Goal: Task Accomplishment & Management: Complete application form

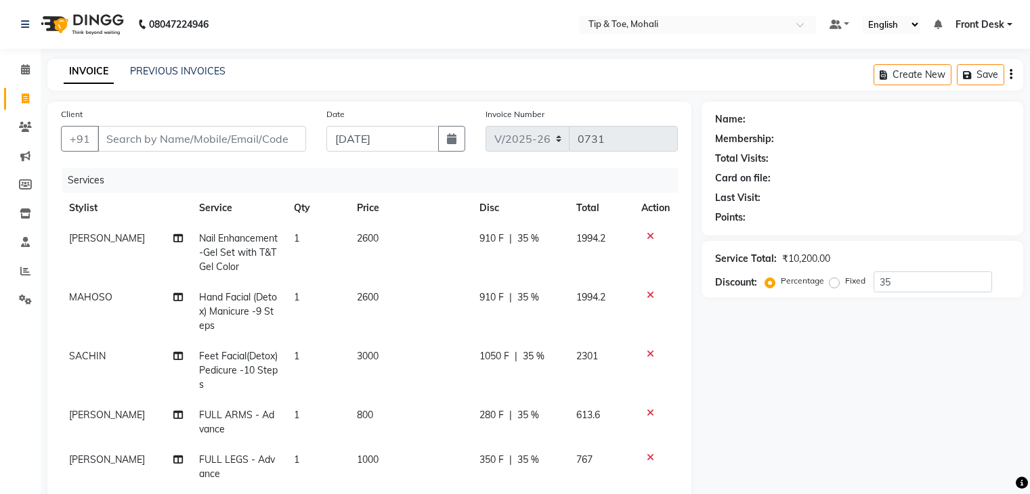
select select "5835"
select select "service"
select select "43595"
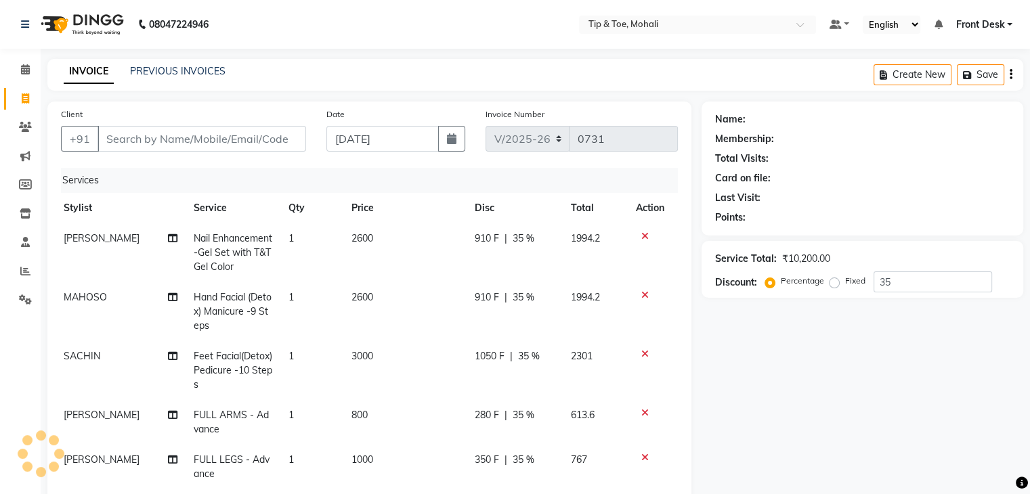
type input "35"
click at [250, 140] on input "Client" at bounding box center [202, 139] width 209 height 26
type input "9"
type input "0"
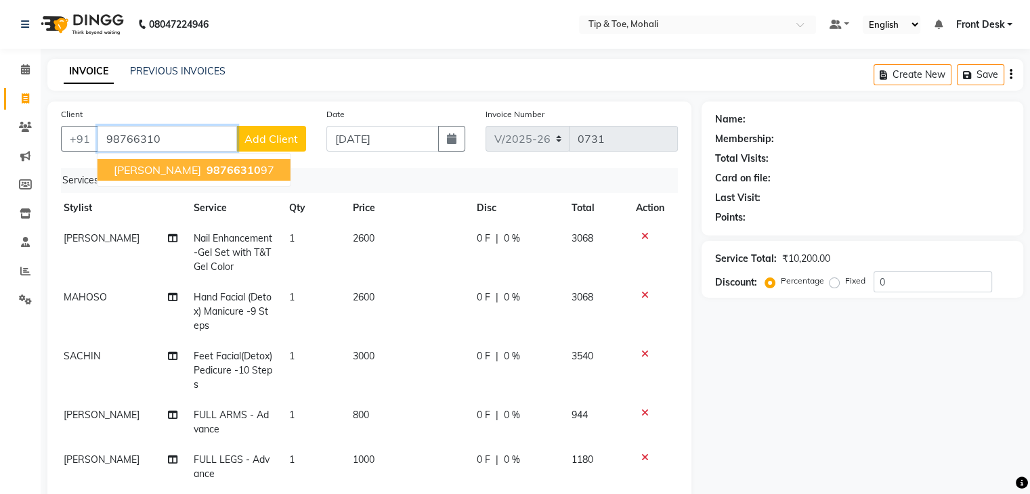
click at [207, 169] on span "98766310" at bounding box center [234, 170] width 54 height 14
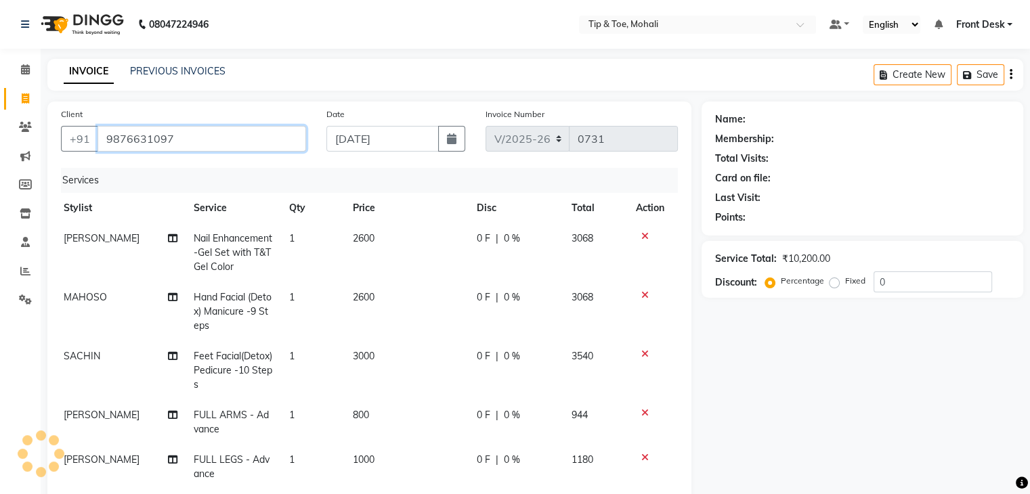
scroll to position [49, 5]
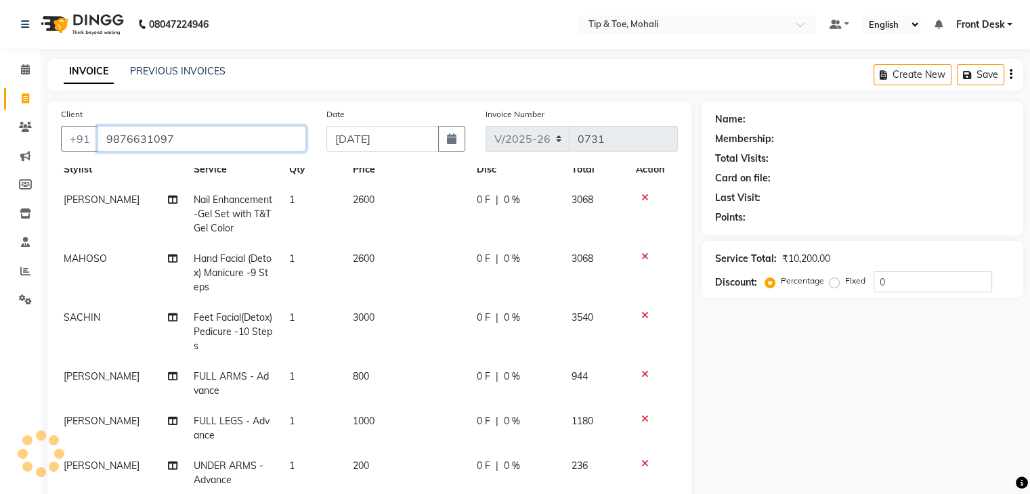
type input "9876631097"
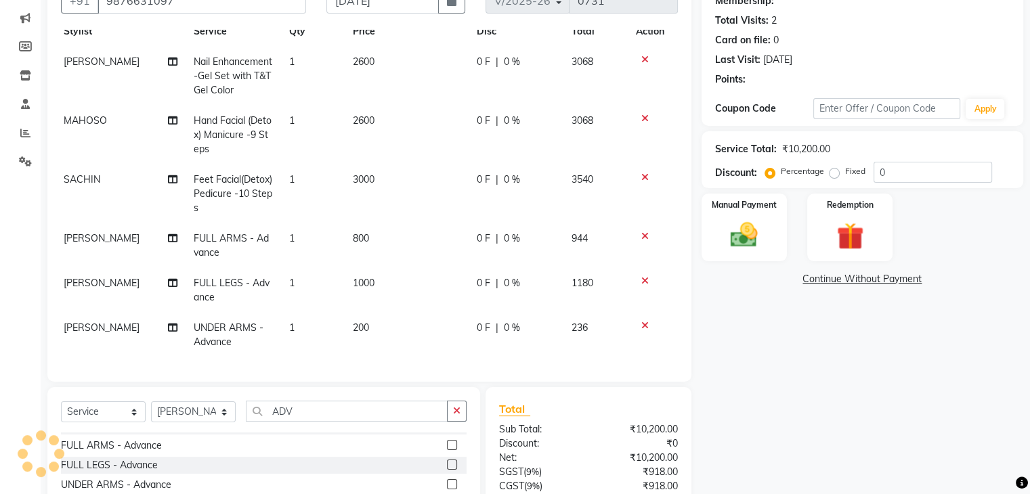
scroll to position [141, 0]
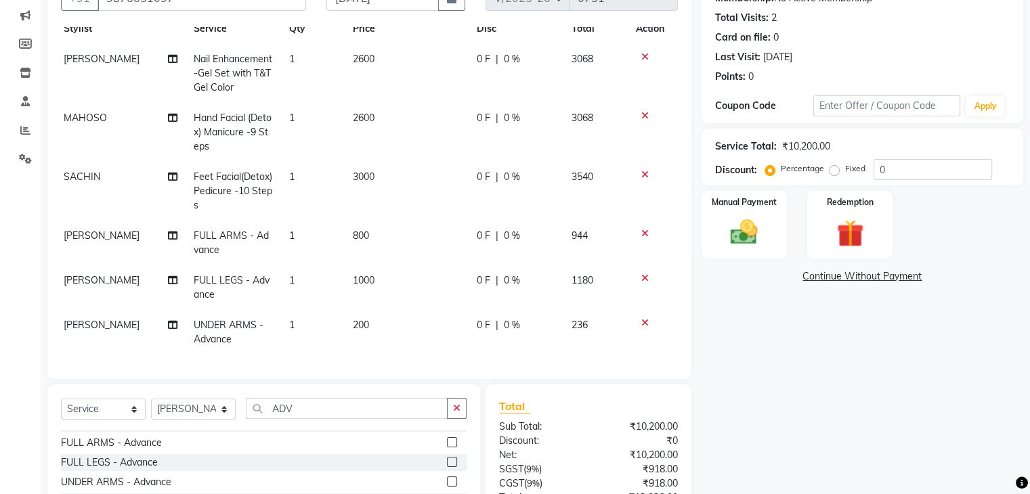
click at [371, 51] on td "2600" at bounding box center [407, 73] width 124 height 59
select select "61785"
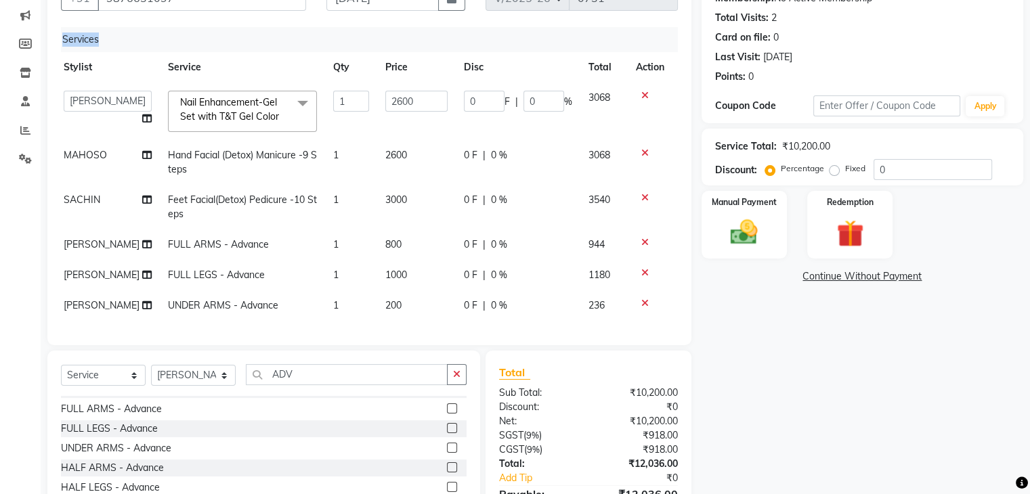
scroll to position [0, 5]
click at [371, 51] on div "Services" at bounding box center [370, 39] width 626 height 25
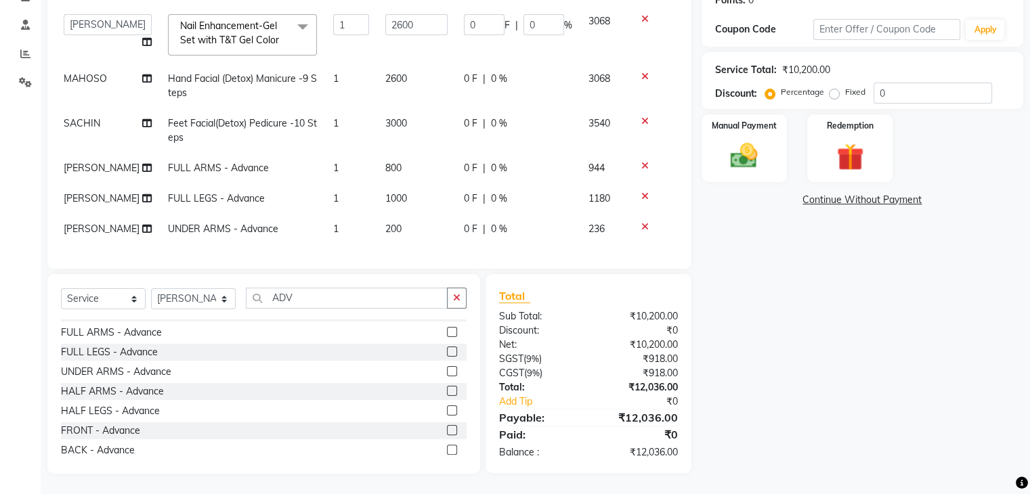
scroll to position [228, 0]
click at [417, 20] on input "2600" at bounding box center [416, 24] width 62 height 21
type input "2"
type input "1600"
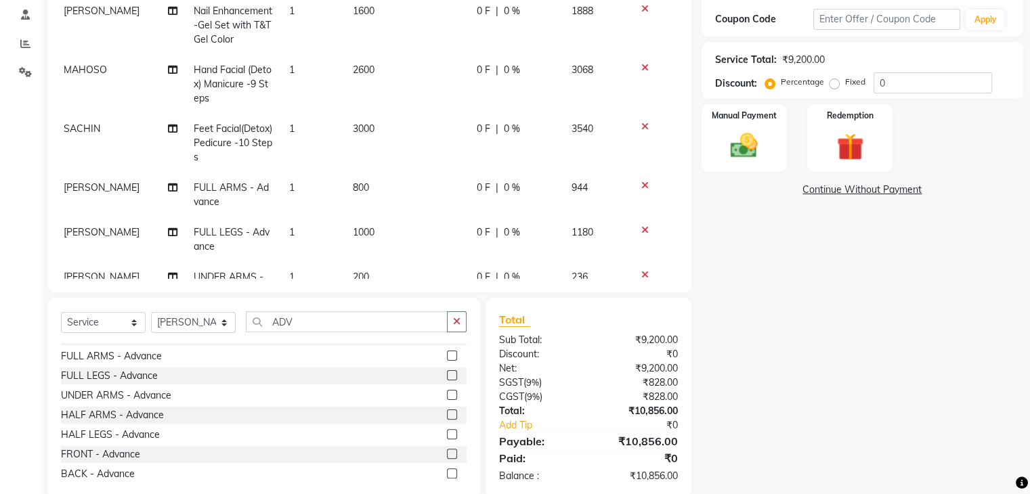
click at [539, 18] on td "0 F | 0 %" at bounding box center [516, 25] width 95 height 59
select select "61785"
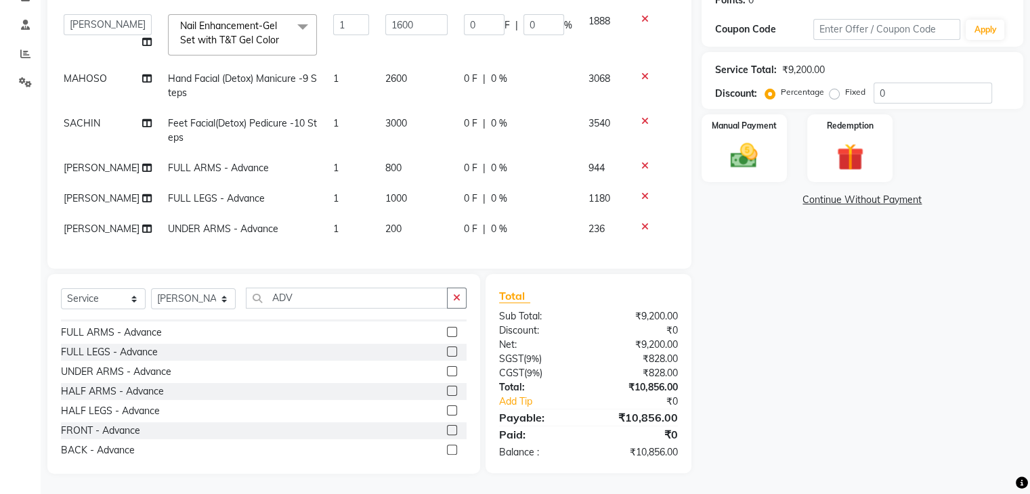
click at [539, 18] on input "0" at bounding box center [544, 24] width 41 height 21
type input "15.25"
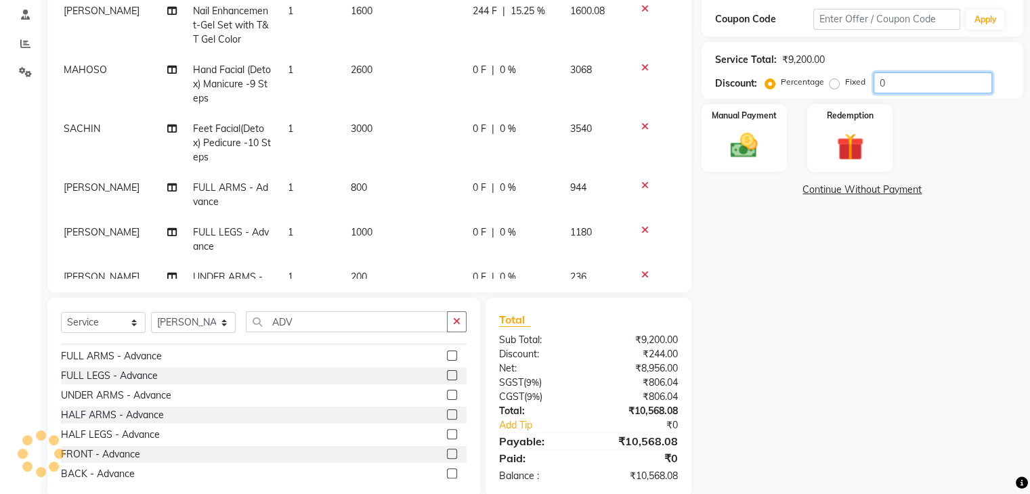
click at [889, 89] on input "0" at bounding box center [933, 82] width 119 height 21
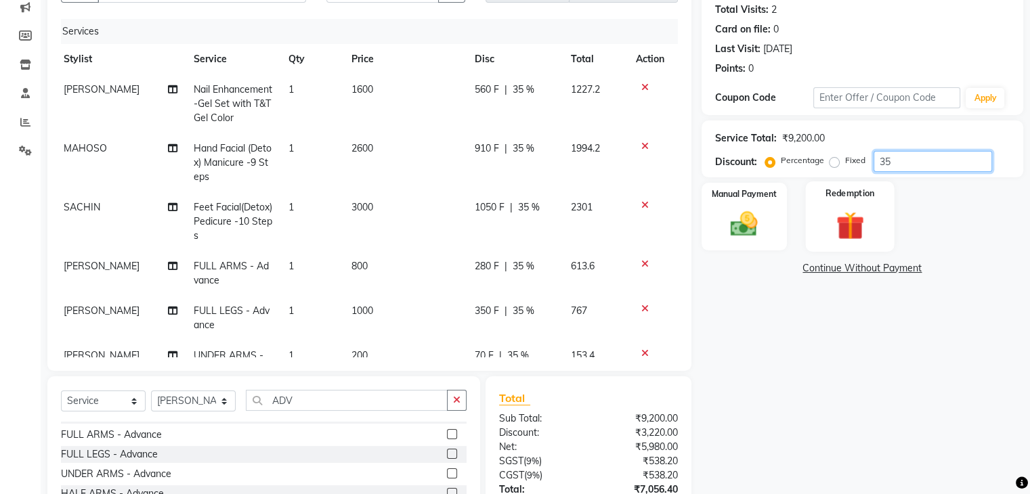
scroll to position [148, 0]
type input "35"
click at [526, 87] on div "560 F | 35 %" at bounding box center [514, 90] width 80 height 14
select select "61785"
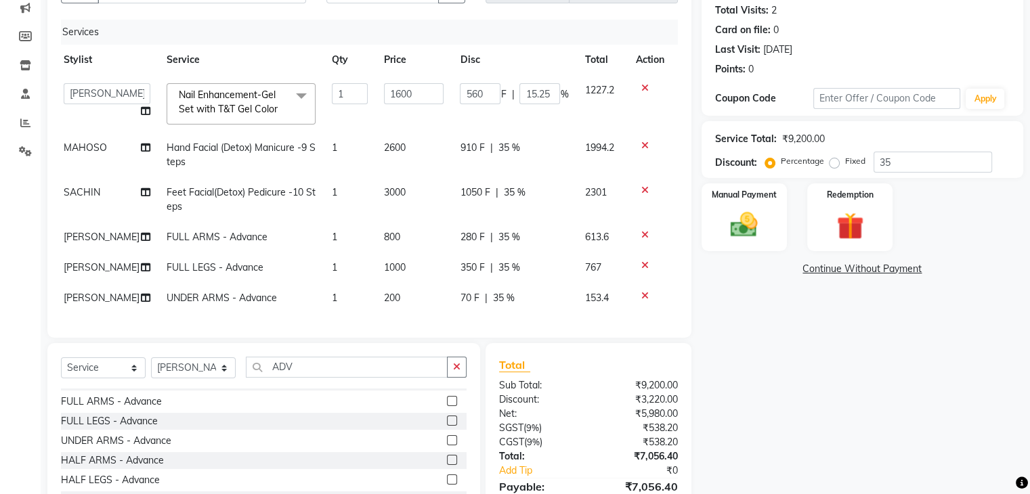
type input "15.254"
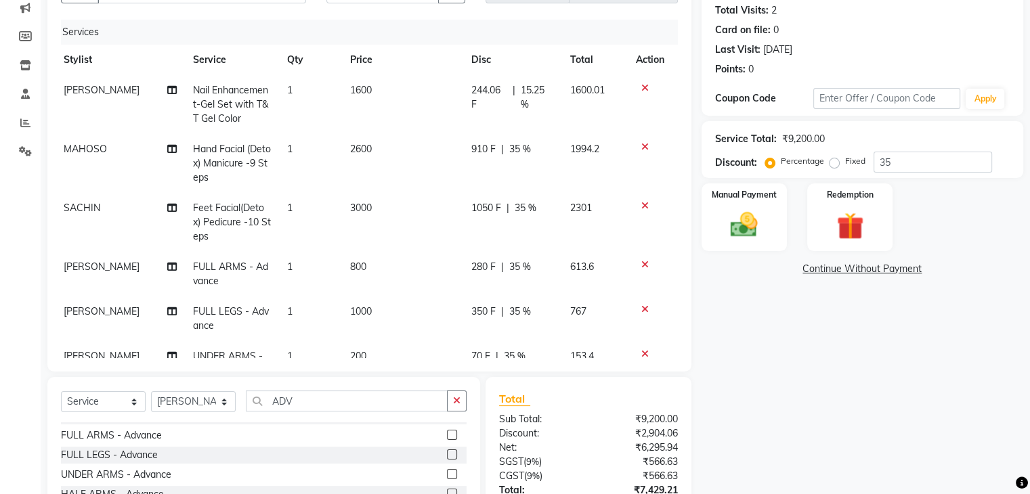
click at [731, 313] on div "Name: Girija Membership: No Active Membership Total Visits: 2 Card on file: 0 L…" at bounding box center [868, 265] width 332 height 624
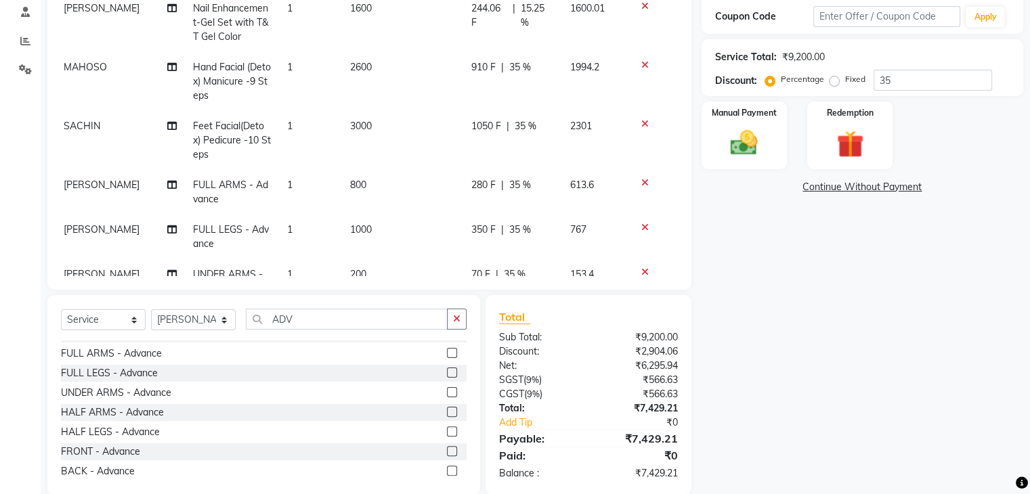
scroll to position [230, 0]
click at [764, 156] on img at bounding box center [743, 143] width 45 height 33
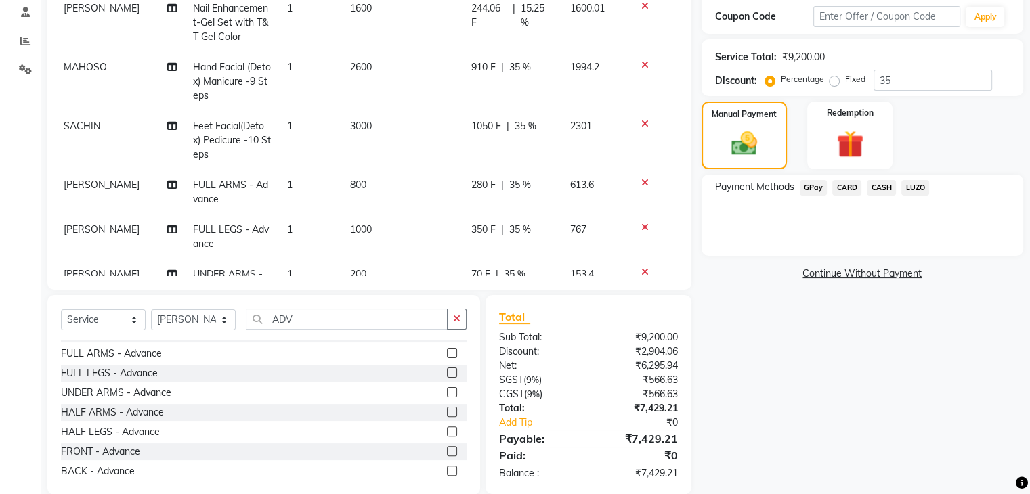
click at [818, 188] on span "GPay" at bounding box center [814, 188] width 28 height 16
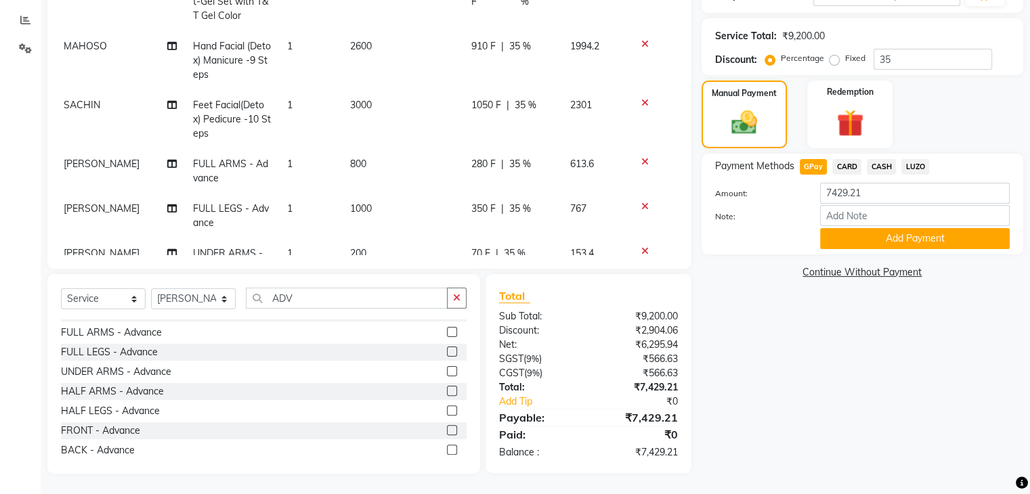
scroll to position [49, 5]
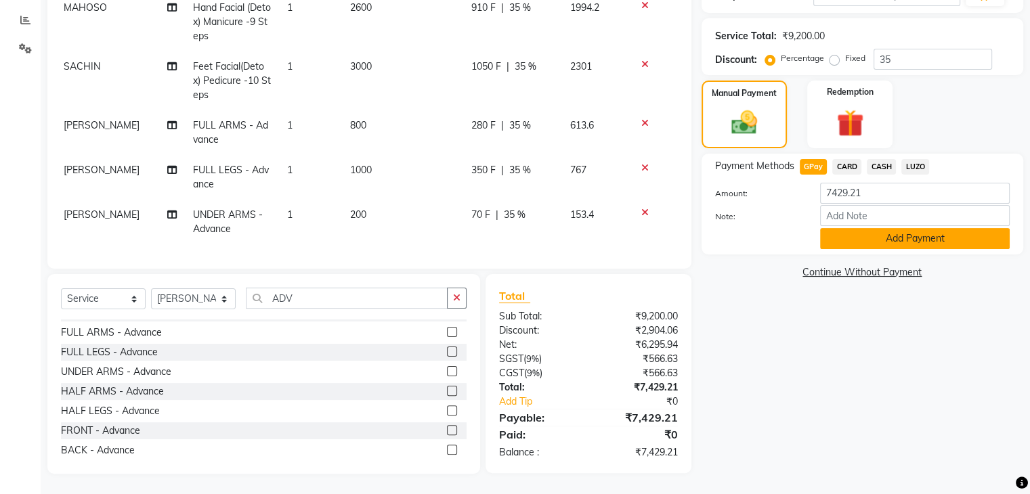
click at [851, 242] on button "Add Payment" at bounding box center [915, 238] width 190 height 21
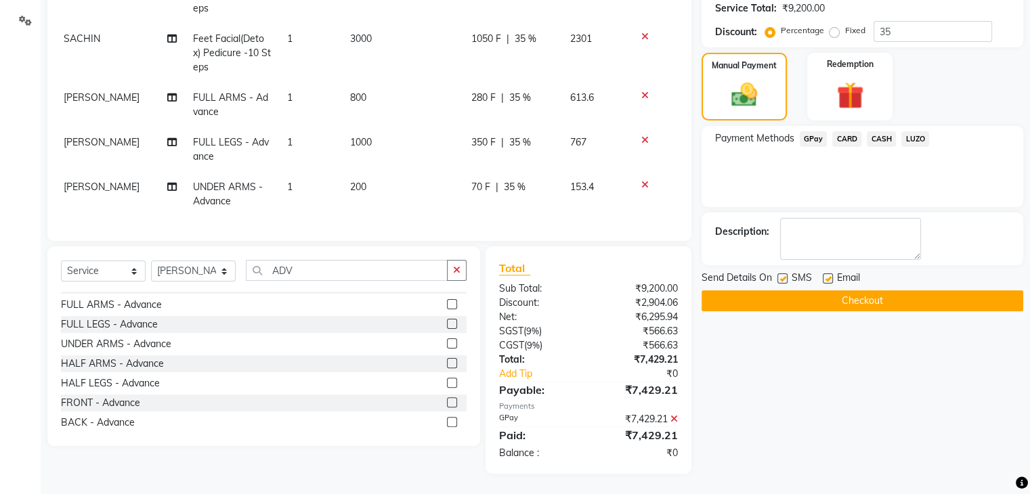
scroll to position [279, 0]
click at [828, 303] on button "Checkout" at bounding box center [863, 301] width 322 height 21
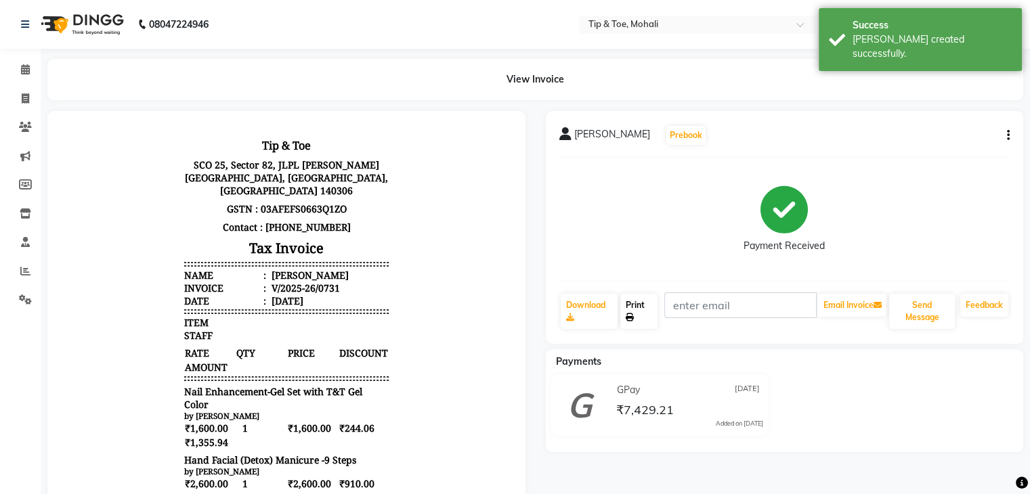
click at [650, 312] on link "Print" at bounding box center [638, 311] width 37 height 35
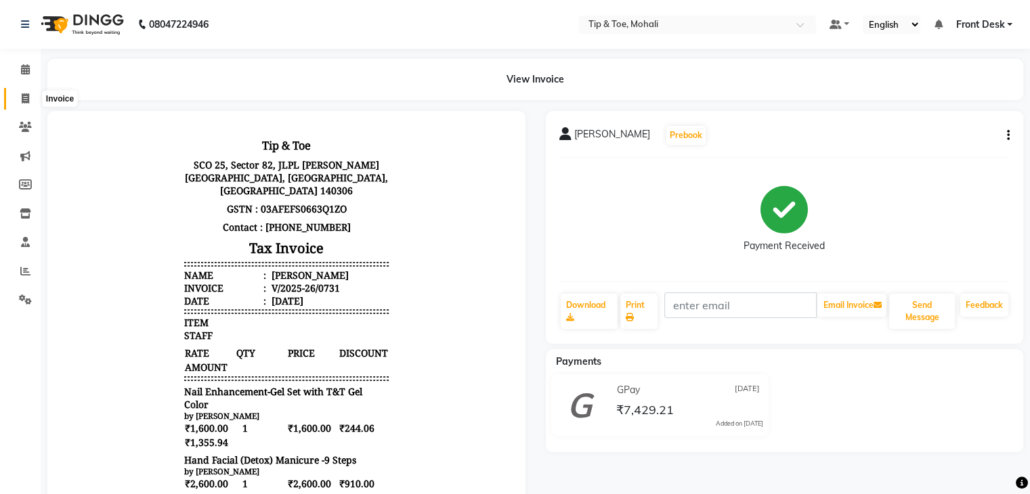
click at [24, 92] on span at bounding box center [26, 99] width 24 height 16
select select "service"
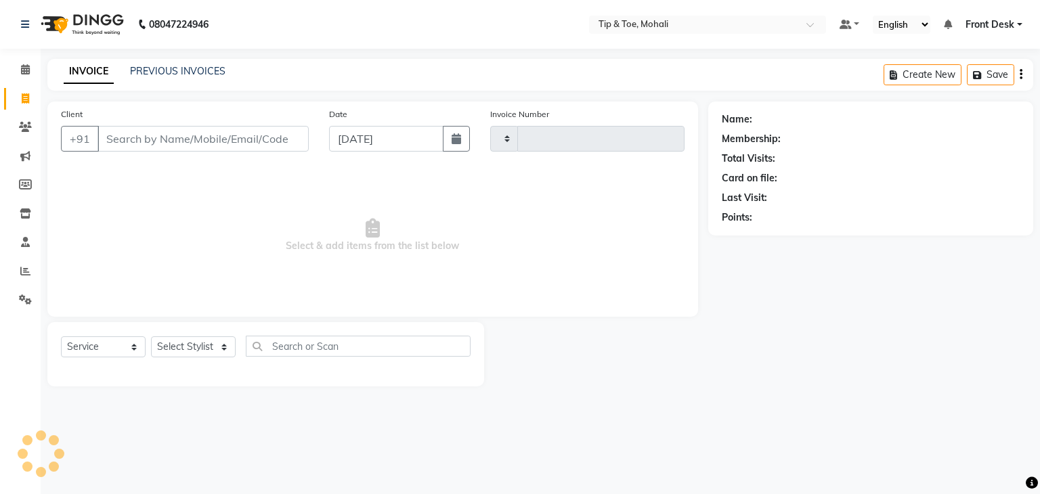
type input "0732"
select select "5835"
click at [137, 74] on link "PREVIOUS INVOICES" at bounding box center [178, 71] width 96 height 12
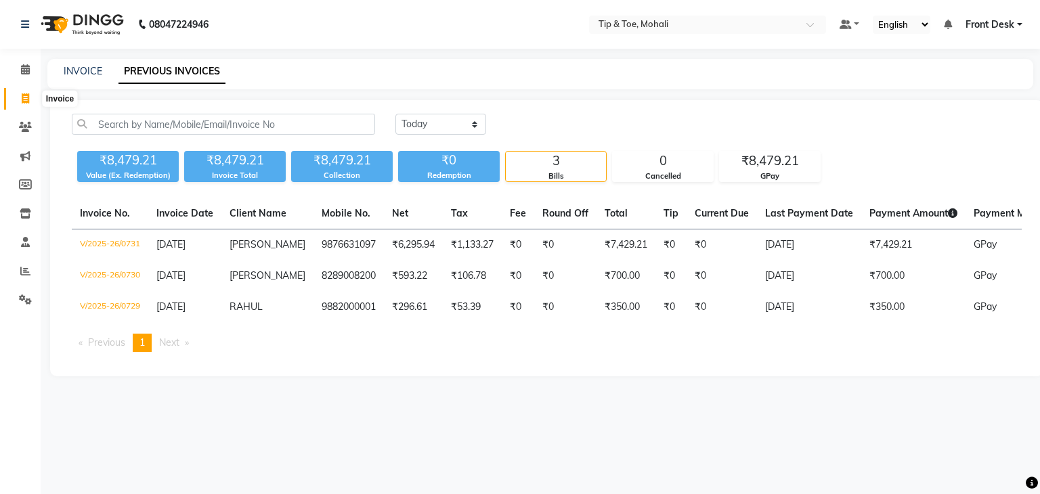
click at [24, 98] on icon at bounding box center [25, 98] width 7 height 10
select select "service"
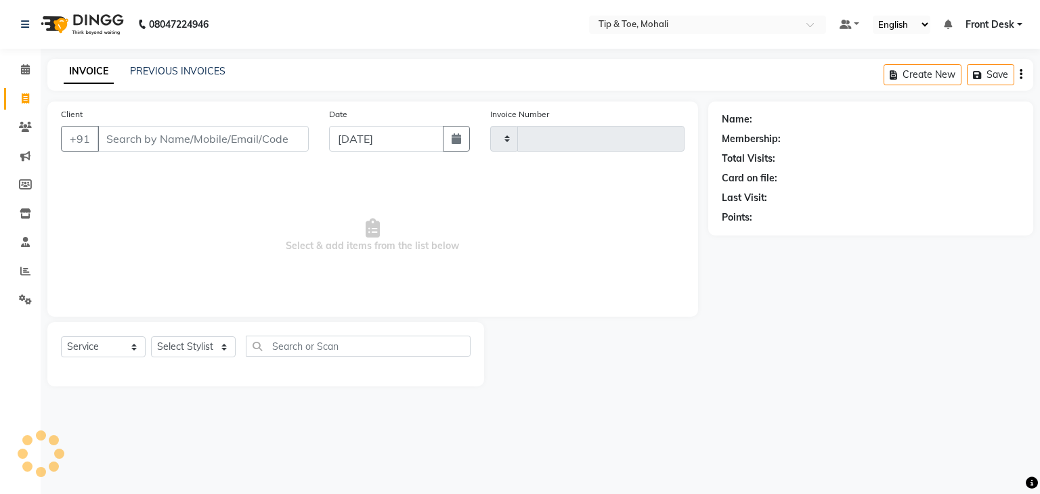
type input "0732"
select select "5835"
click at [138, 140] on input "Client" at bounding box center [203, 139] width 211 height 26
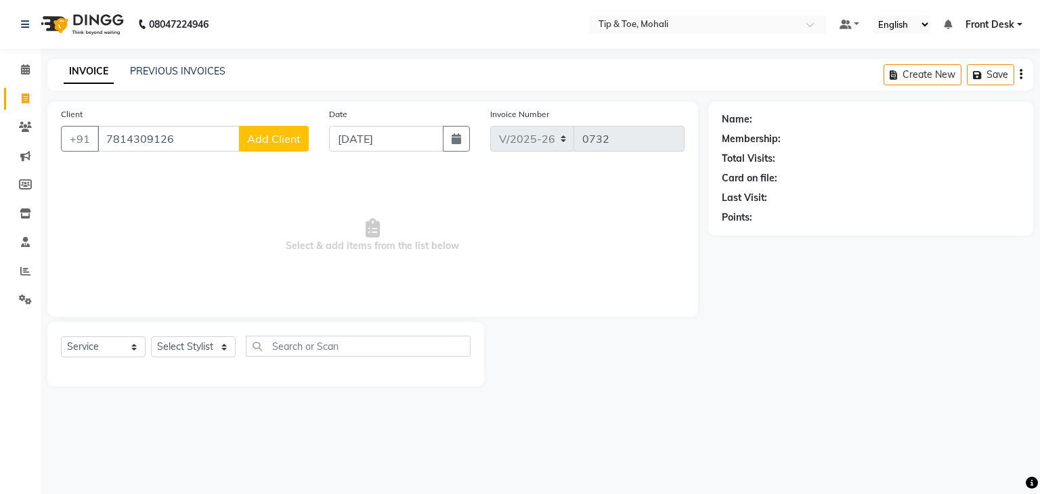
type input "7814309126"
click at [279, 139] on span "Add Client" at bounding box center [274, 139] width 54 height 14
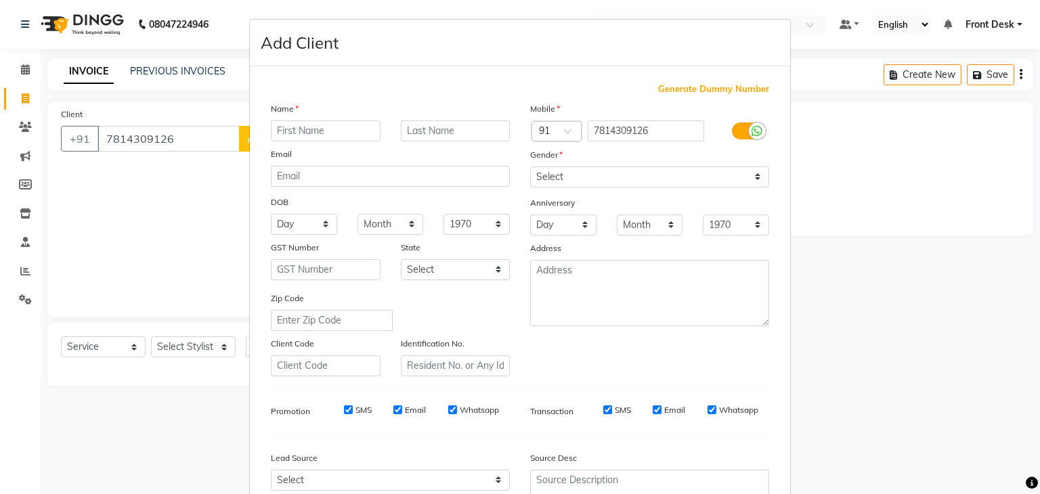
click at [308, 136] on input "text" at bounding box center [326, 131] width 110 height 21
type input "[PERSON_NAME]"
click at [550, 183] on select "Select Male Female Other Prefer Not To Say" at bounding box center [649, 177] width 239 height 21
select select "male"
click at [530, 167] on select "Select Male Female Other Prefer Not To Say" at bounding box center [649, 177] width 239 height 21
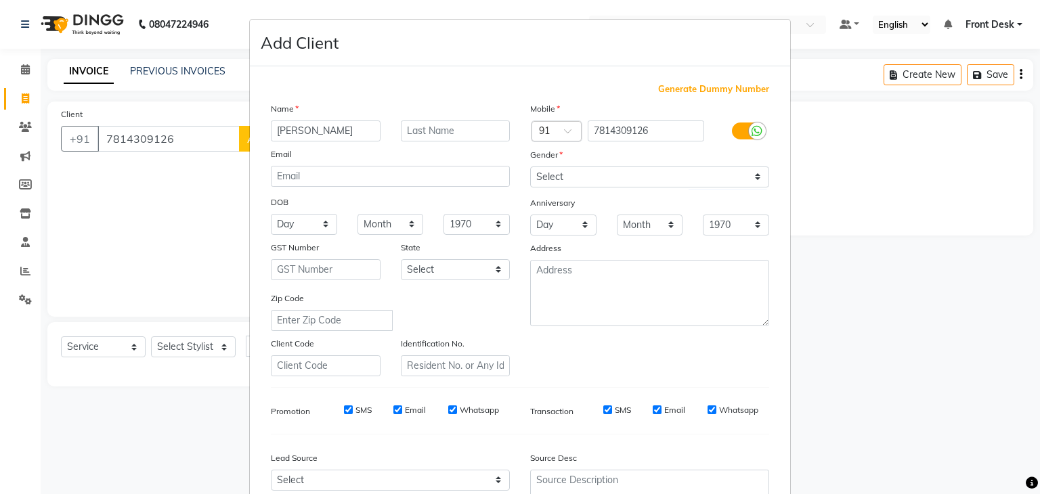
click at [344, 414] on input "SMS" at bounding box center [348, 410] width 9 height 9
checkbox input "false"
click at [394, 415] on input "Email" at bounding box center [398, 410] width 9 height 9
checkbox input "false"
click at [604, 410] on input "SMS" at bounding box center [608, 410] width 9 height 9
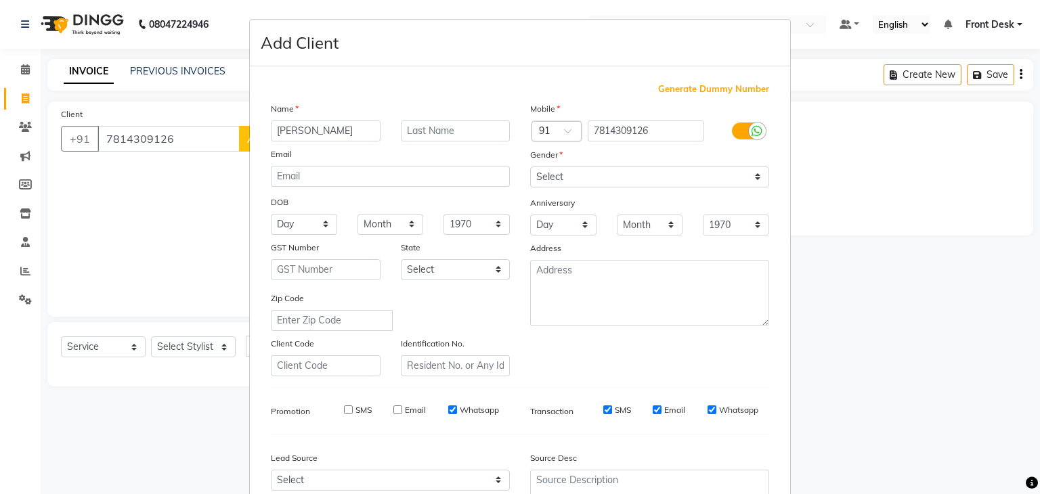
checkbox input "false"
click at [655, 413] on input "Email" at bounding box center [657, 410] width 9 height 9
checkbox input "false"
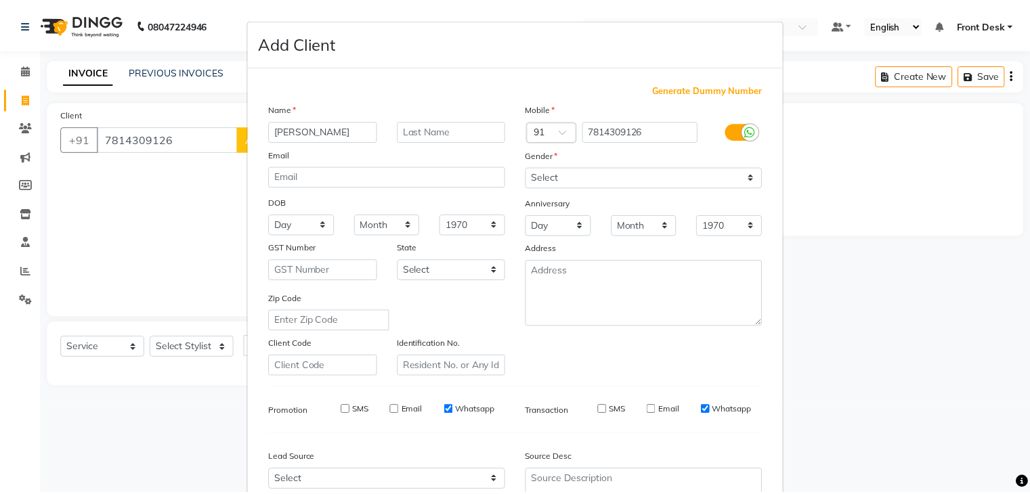
scroll to position [138, 0]
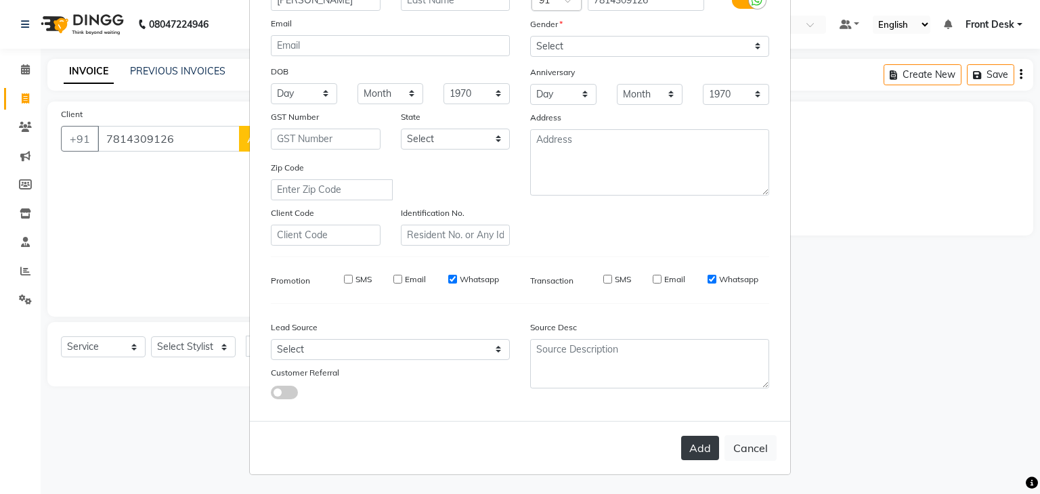
click at [683, 444] on button "Add" at bounding box center [700, 448] width 38 height 24
select select
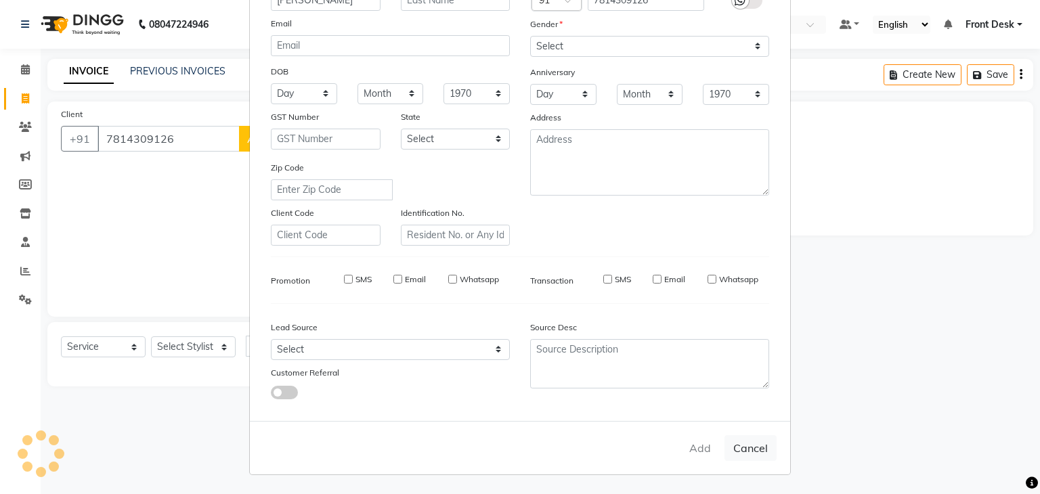
select select
checkbox input "false"
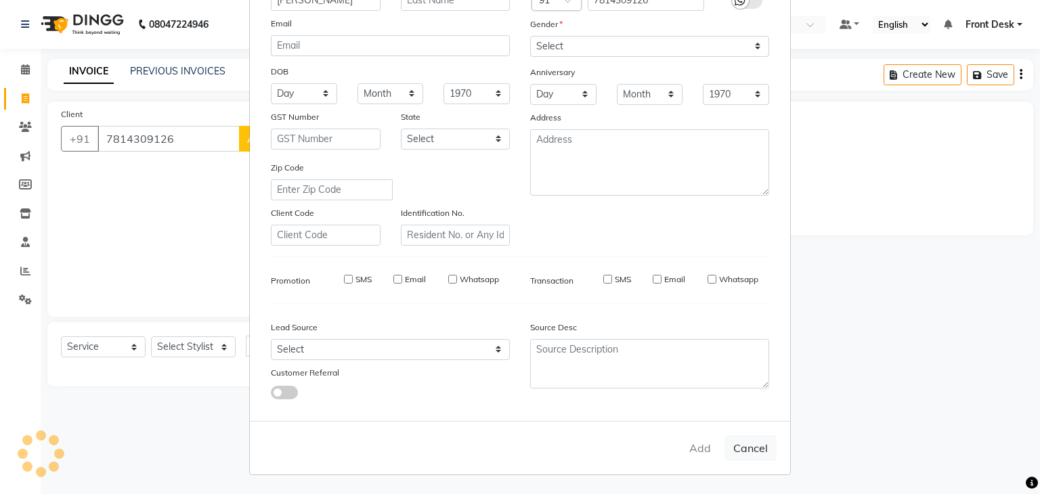
checkbox input "false"
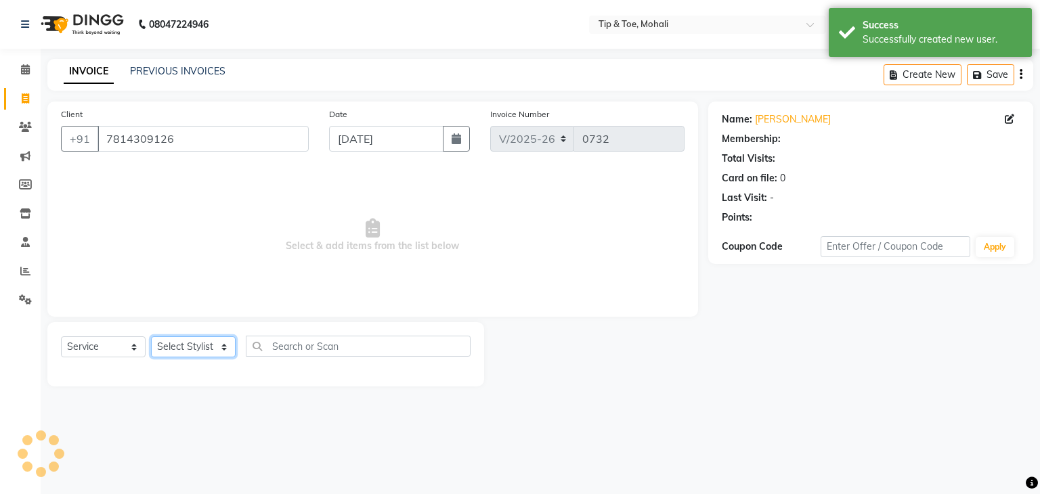
click at [205, 350] on select "Select Stylist Front Desk [PERSON_NAME] [PERSON_NAME] [DATE][PERSON_NAME] SACHI…" at bounding box center [193, 347] width 85 height 21
select select "90381"
click at [151, 337] on select "Select Stylist Front Desk [PERSON_NAME] [PERSON_NAME] [DATE][PERSON_NAME] SACHI…" at bounding box center [193, 347] width 85 height 21
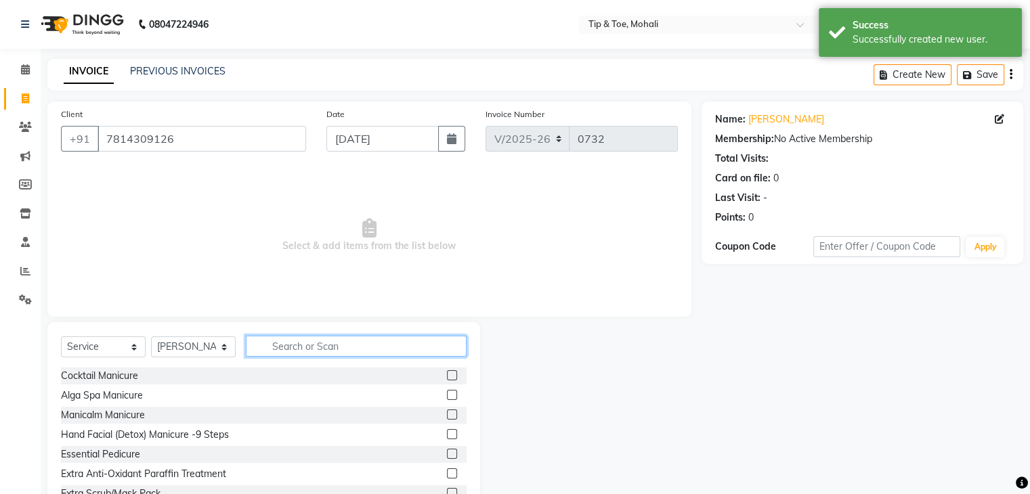
click at [282, 343] on input "text" at bounding box center [356, 346] width 221 height 21
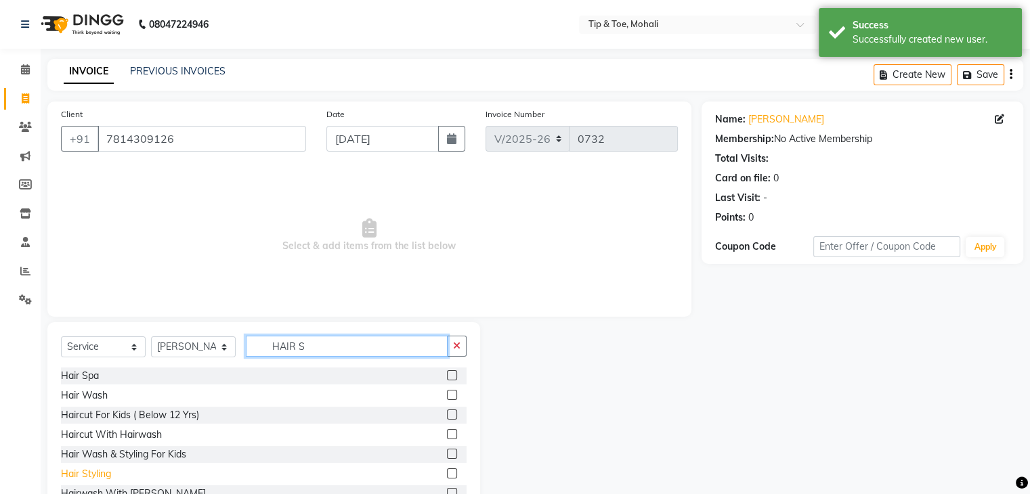
type input "HAIR S"
click at [79, 474] on div "Hair Styling" at bounding box center [86, 474] width 50 height 14
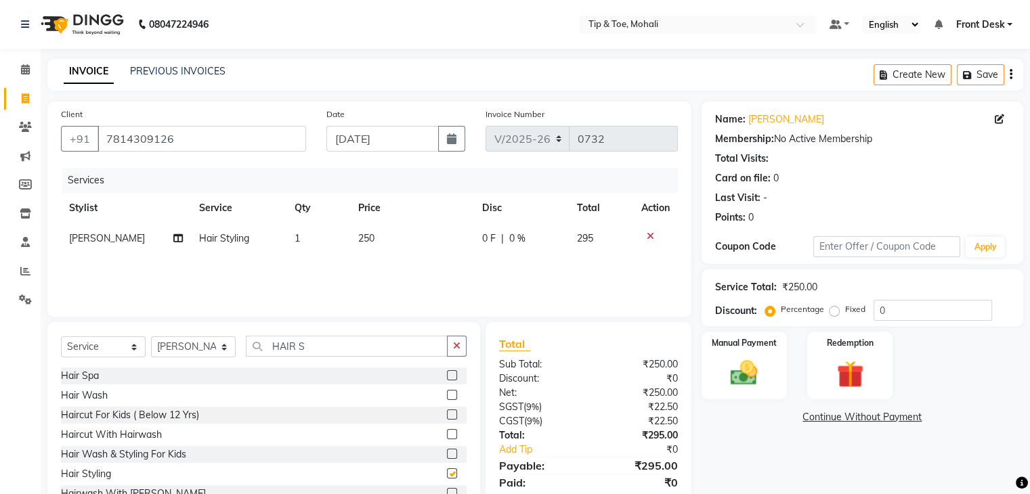
checkbox input "false"
click at [893, 312] on input "0" at bounding box center [933, 310] width 119 height 21
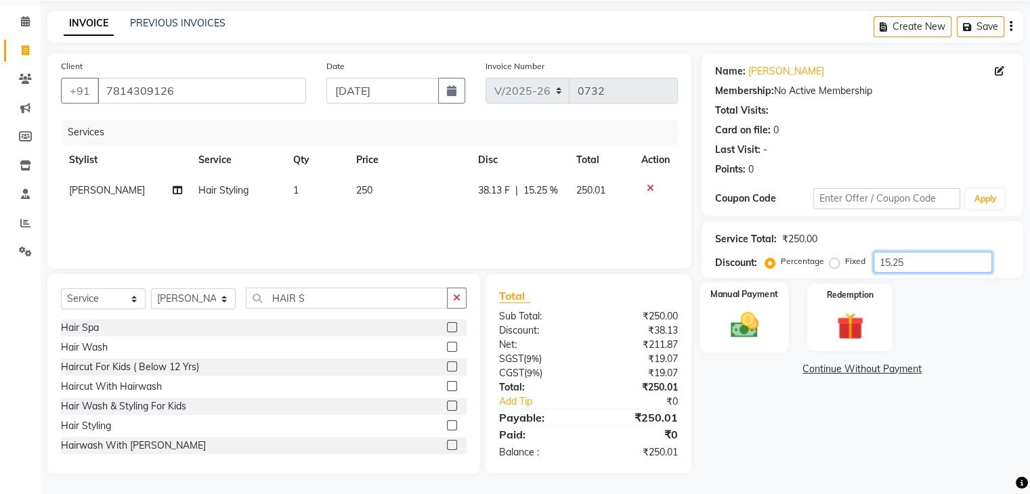
type input "15.25"
click at [744, 313] on img at bounding box center [743, 326] width 45 height 33
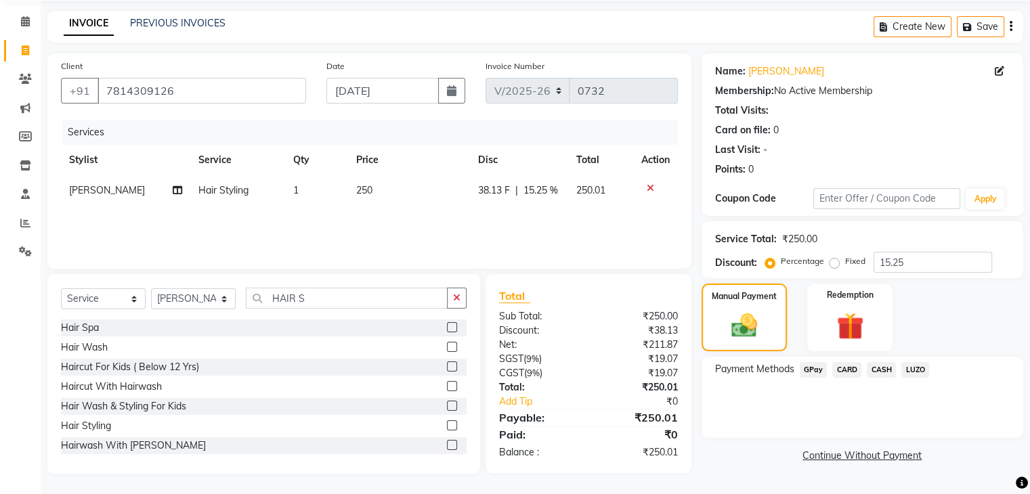
click at [810, 373] on span "GPay" at bounding box center [814, 370] width 28 height 16
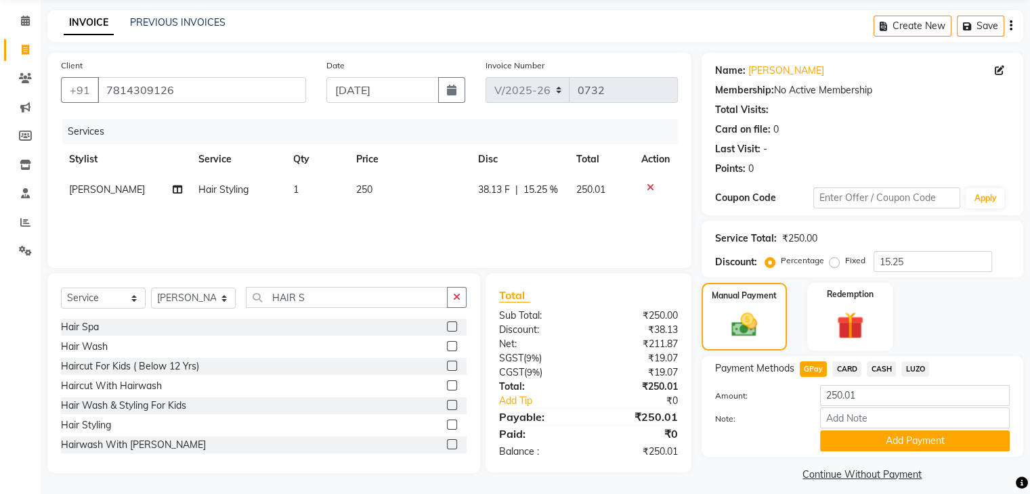
scroll to position [60, 0]
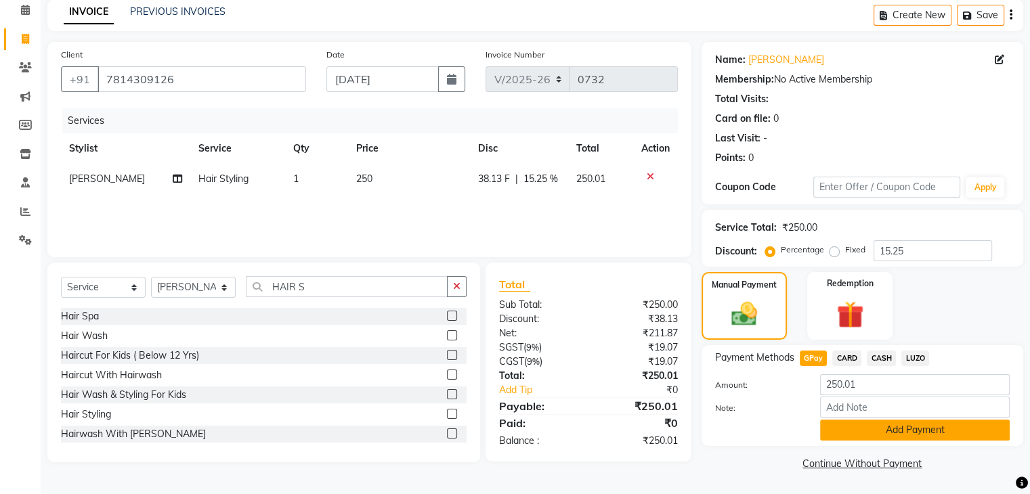
click at [856, 439] on button "Add Payment" at bounding box center [915, 430] width 190 height 21
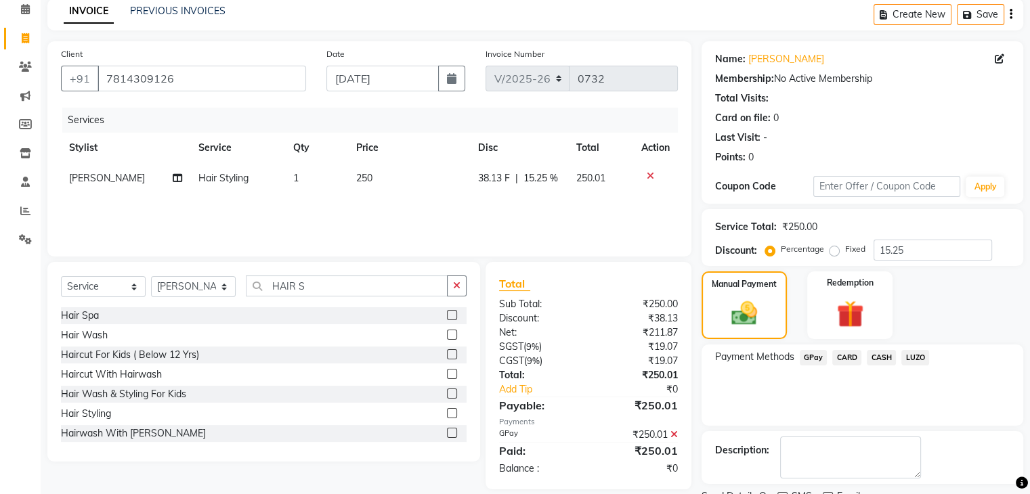
scroll to position [116, 0]
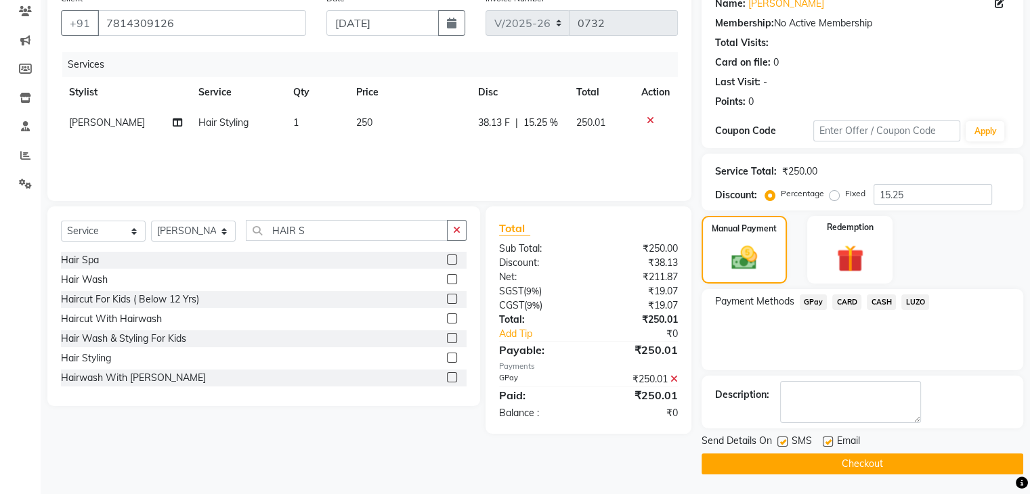
click at [851, 467] on button "Checkout" at bounding box center [863, 464] width 322 height 21
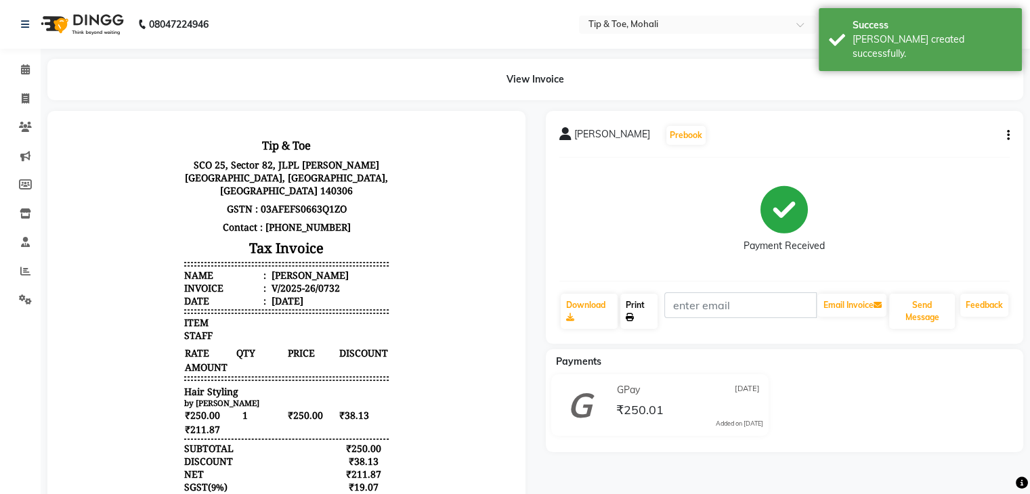
click at [648, 320] on link "Print" at bounding box center [638, 311] width 37 height 35
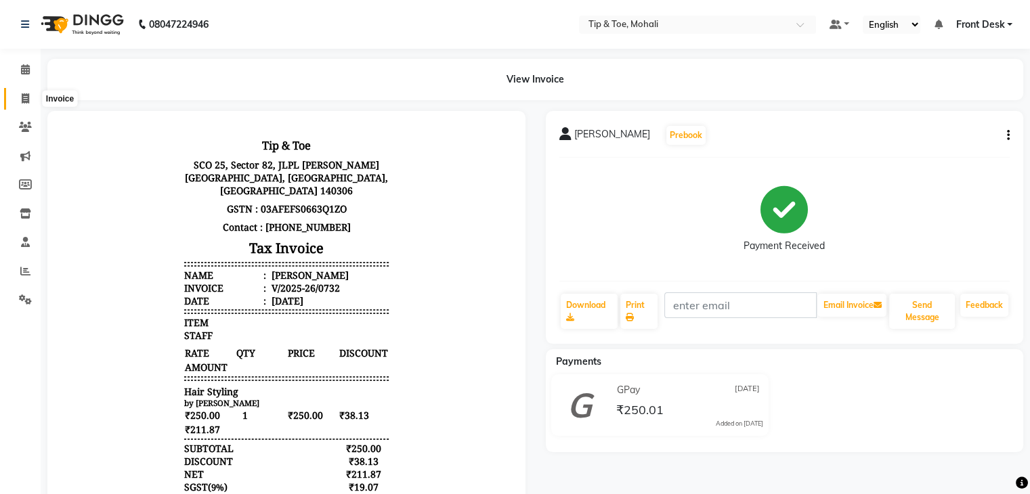
click at [33, 96] on span at bounding box center [26, 99] width 24 height 16
select select "service"
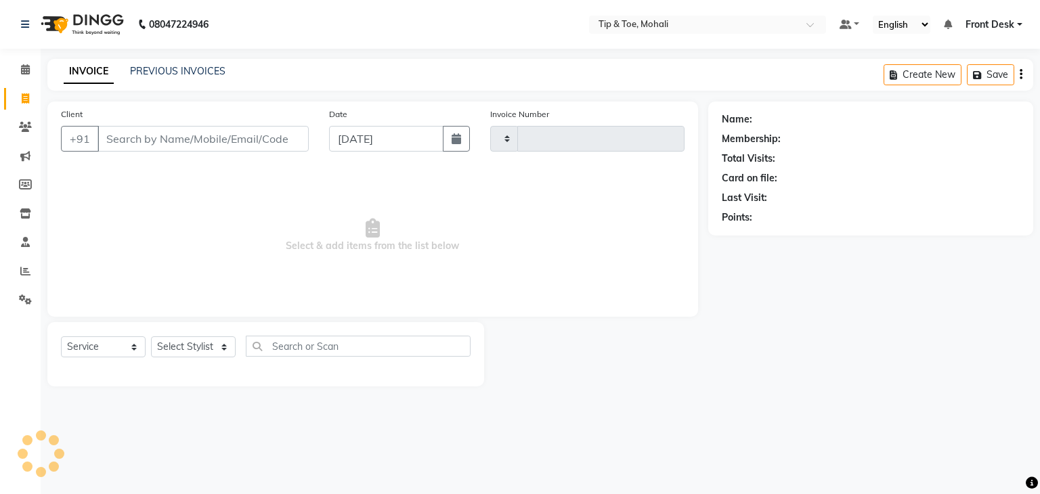
type input "0733"
select select "5835"
click at [163, 70] on link "PREVIOUS INVOICES" at bounding box center [178, 71] width 96 height 12
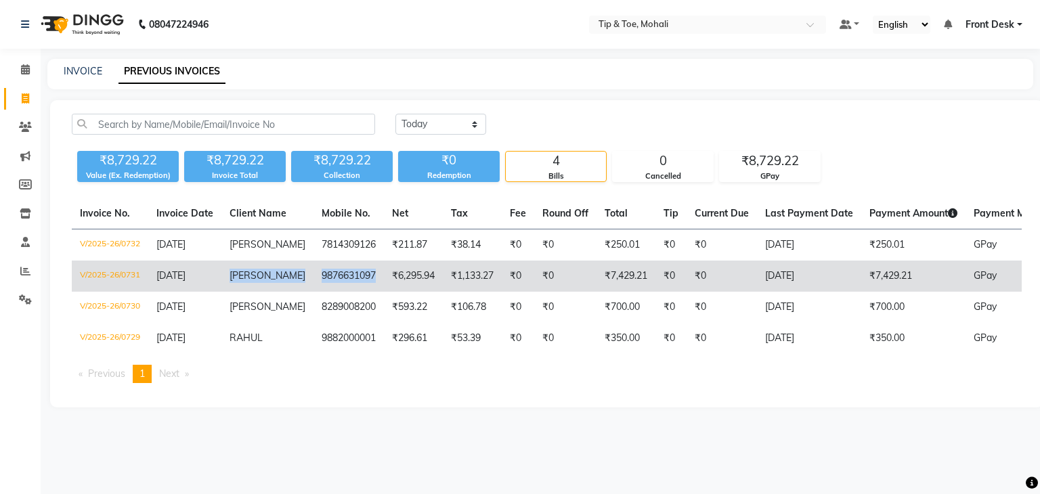
drag, startPoint x: 230, startPoint y: 277, endPoint x: 360, endPoint y: 287, distance: 131.1
click at [360, 287] on tr "V/2025-26/0731 01-09-2025 GIRIJA 9876631097 ₹6,295.94 ₹1,133.27 ₹0 ₹0 ₹7,429.21…" at bounding box center [637, 276] width 1131 height 31
copy tr "GIRIJA 9876631097"
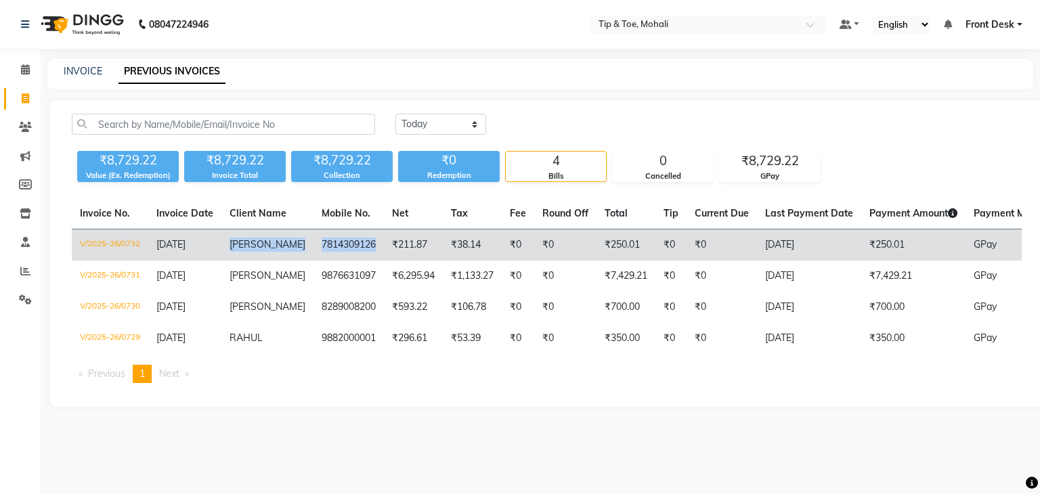
drag, startPoint x: 226, startPoint y: 242, endPoint x: 361, endPoint y: 243, distance: 135.5
click at [361, 243] on tr "V/2025-26/0732 01-09-2025 VIPIN 7814309126 ₹211.87 ₹38.14 ₹0 ₹0 ₹250.01 ₹0 ₹0 0…" at bounding box center [637, 246] width 1131 height 32
copy tr "VIPIN 7814309126"
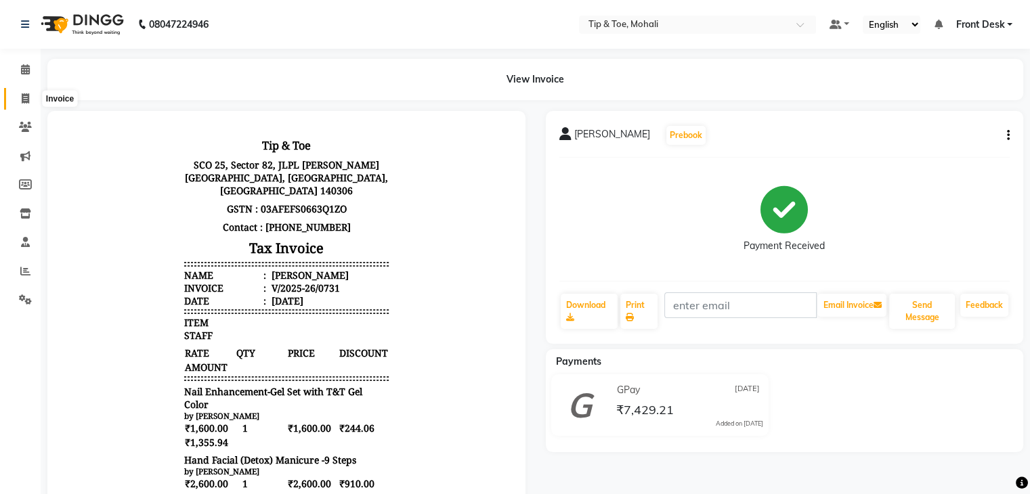
click at [24, 98] on icon at bounding box center [25, 98] width 7 height 10
select select "service"
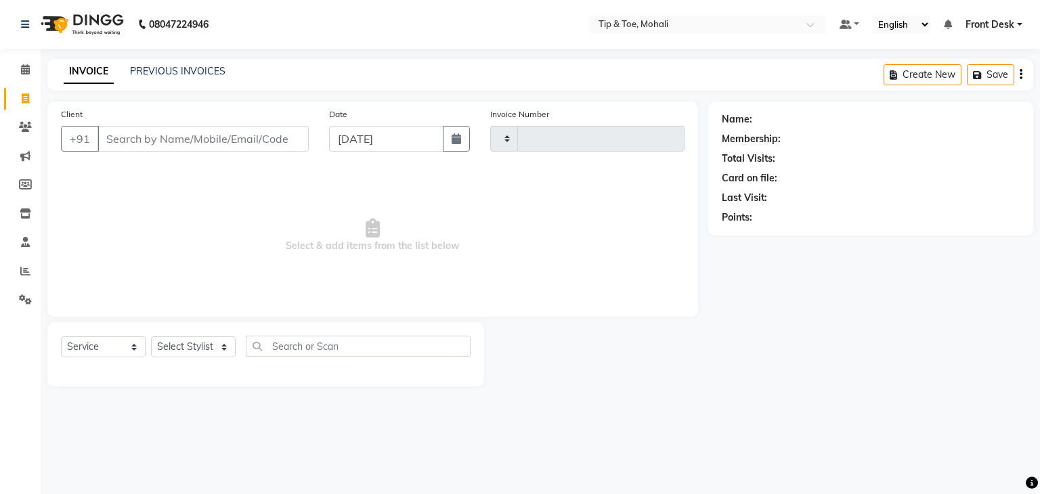
type input "0733"
select select "5835"
click at [142, 141] on input "Client" at bounding box center [203, 139] width 211 height 26
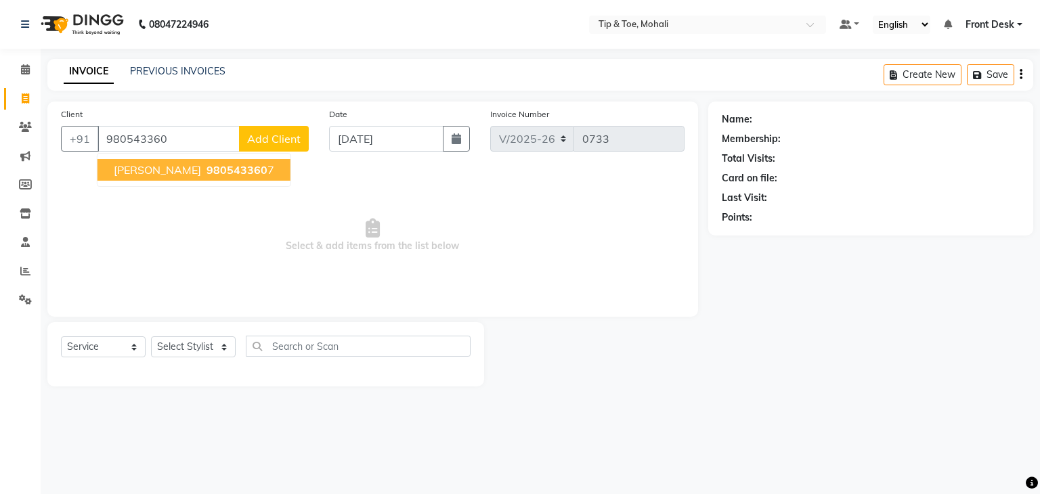
click at [155, 167] on button "SOPHIA 980543360 7" at bounding box center [194, 170] width 193 height 22
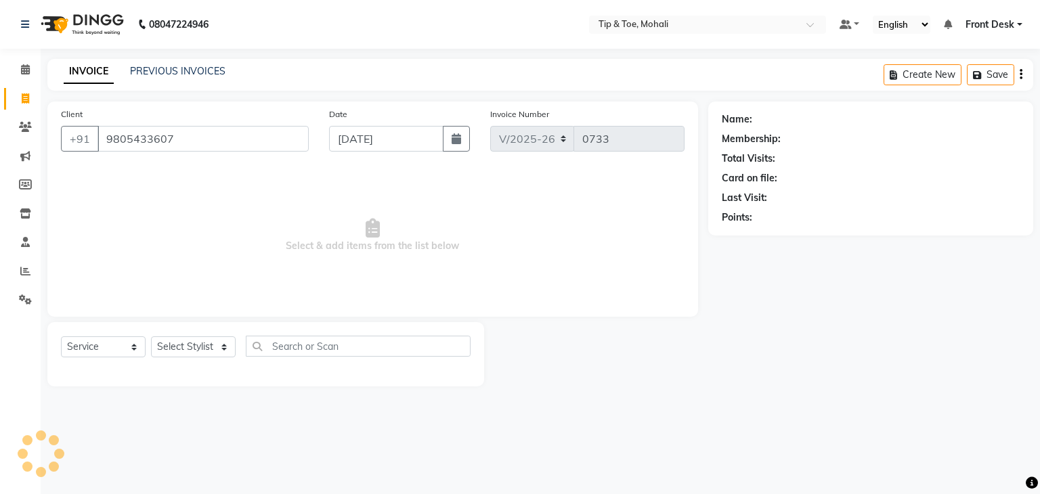
type input "9805433607"
click at [194, 353] on select "Select Stylist Front Desk [PERSON_NAME] [PERSON_NAME] [DATE][PERSON_NAME] SACHI…" at bounding box center [193, 347] width 85 height 21
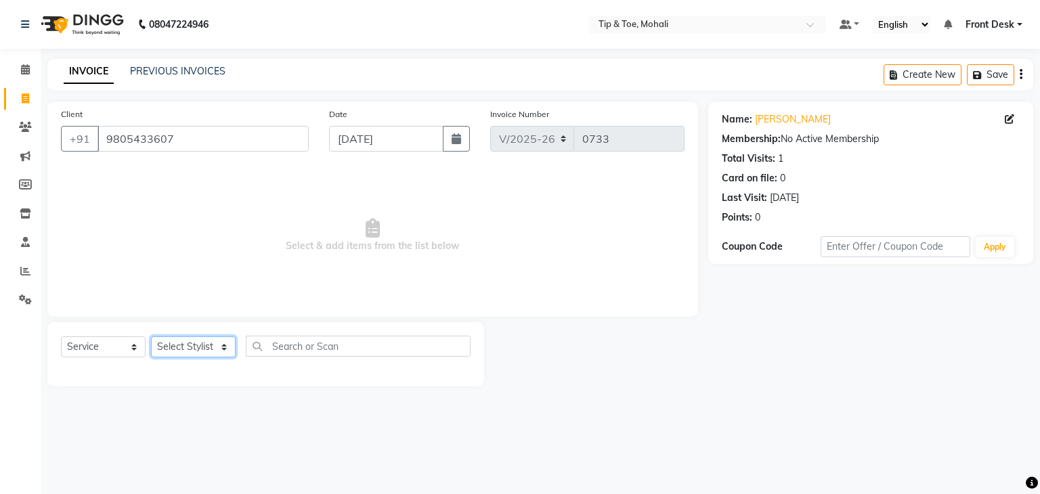
select select "43595"
click at [151, 337] on select "Select Stylist Front Desk [PERSON_NAME] [PERSON_NAME] [DATE][PERSON_NAME] SACHI…" at bounding box center [193, 347] width 85 height 21
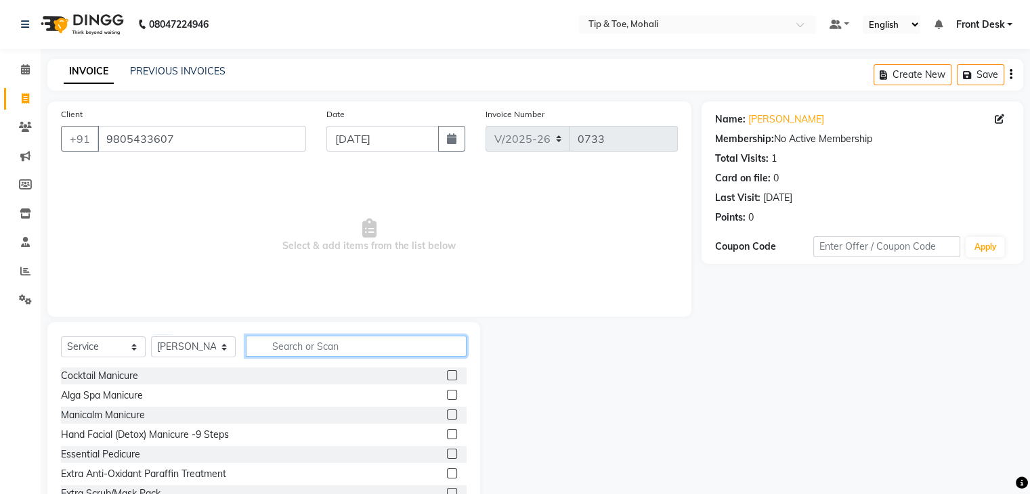
click at [271, 342] on input "text" at bounding box center [356, 346] width 221 height 21
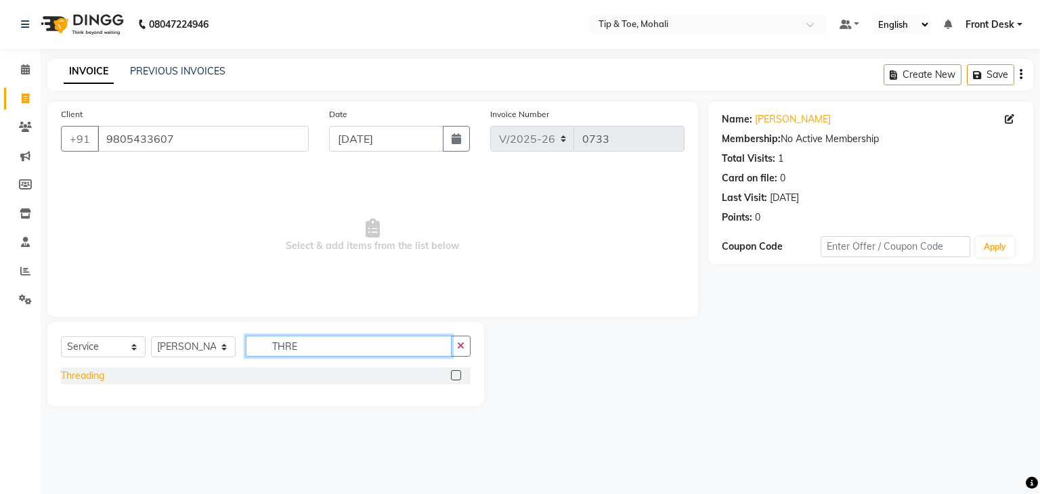
type input "THRE"
click at [96, 375] on div "Threading" at bounding box center [82, 376] width 43 height 14
checkbox input "false"
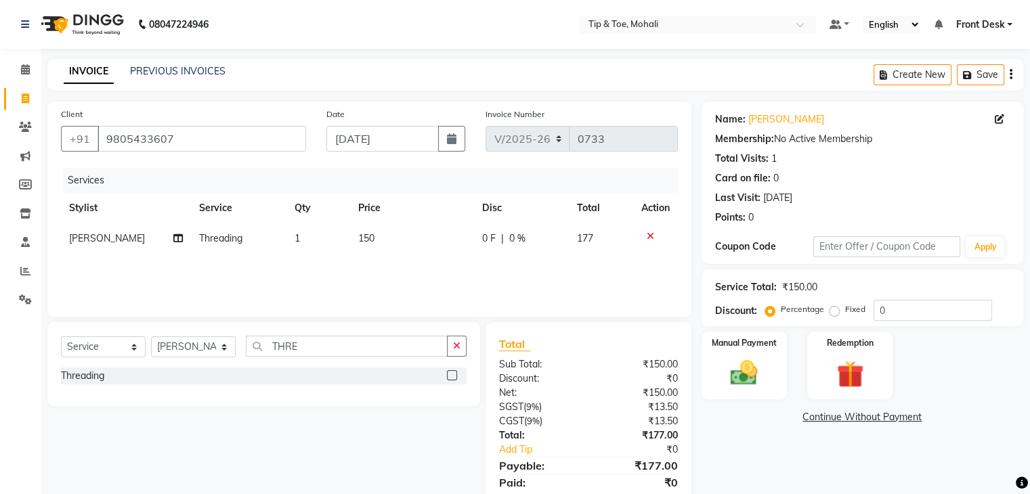
click at [389, 238] on td "150" at bounding box center [412, 239] width 124 height 30
select select "43595"
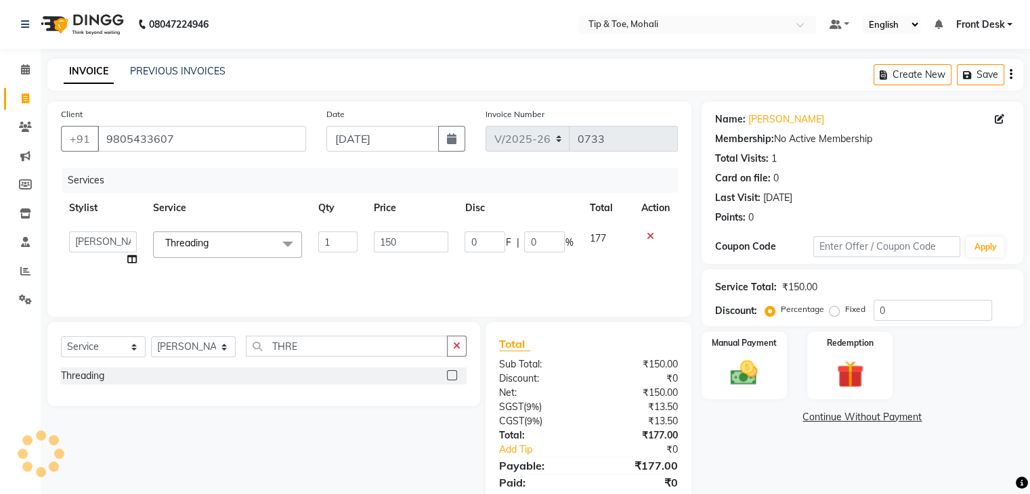
click at [389, 238] on input "150" at bounding box center [411, 242] width 75 height 21
type input "100"
click at [933, 303] on input "0" at bounding box center [933, 310] width 119 height 21
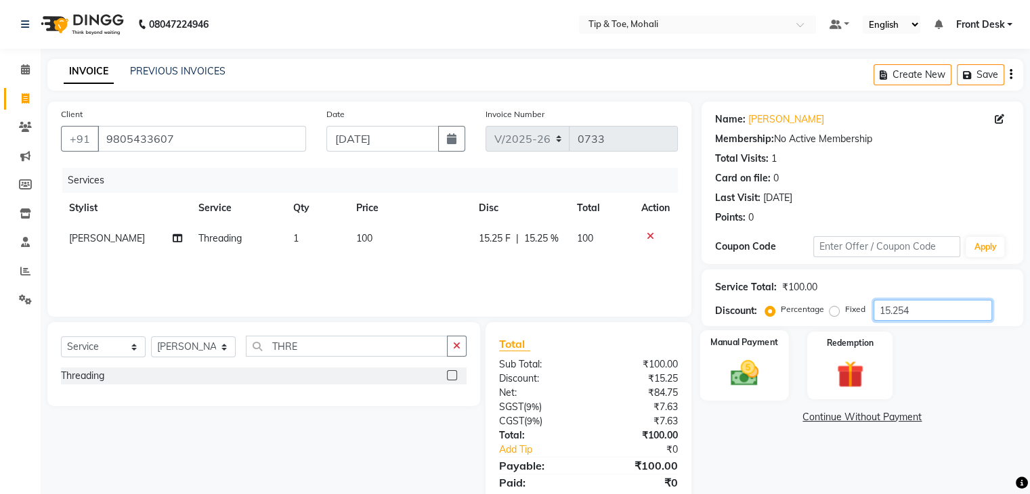
type input "15.254"
click at [757, 368] on img at bounding box center [743, 374] width 45 height 33
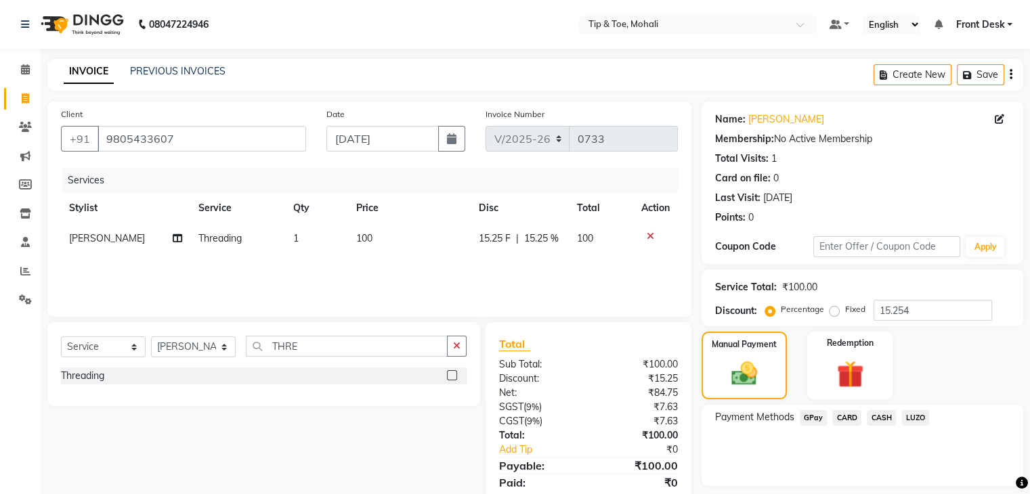
click at [806, 416] on span "GPay" at bounding box center [814, 418] width 28 height 16
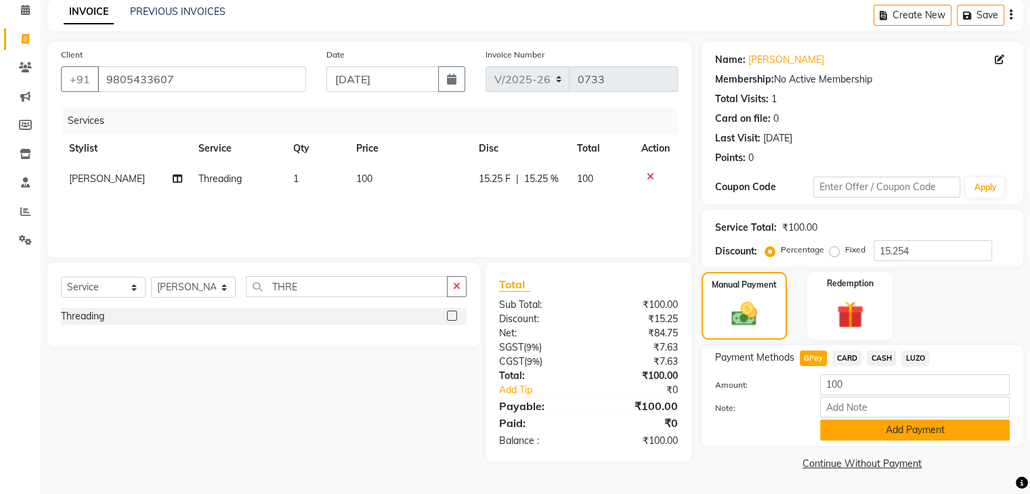
click at [866, 431] on button "Add Payment" at bounding box center [915, 430] width 190 height 21
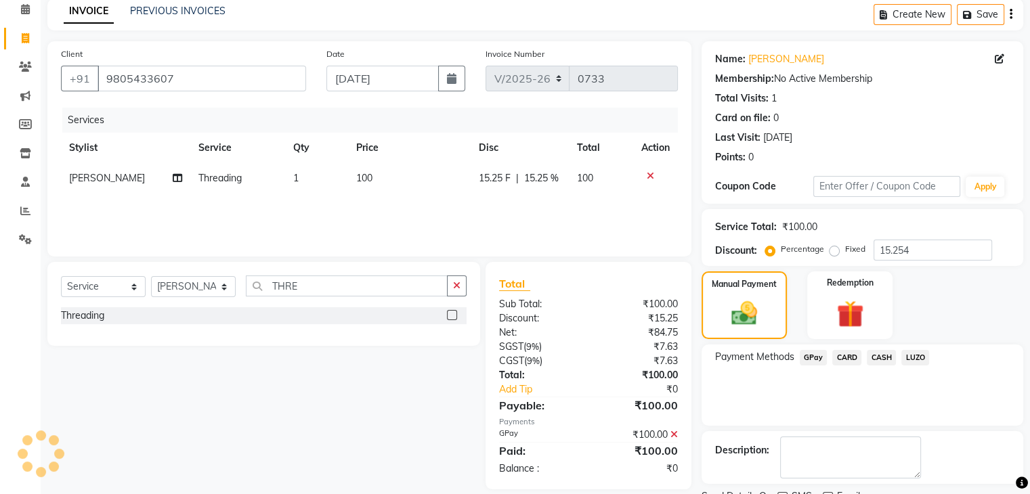
scroll to position [116, 0]
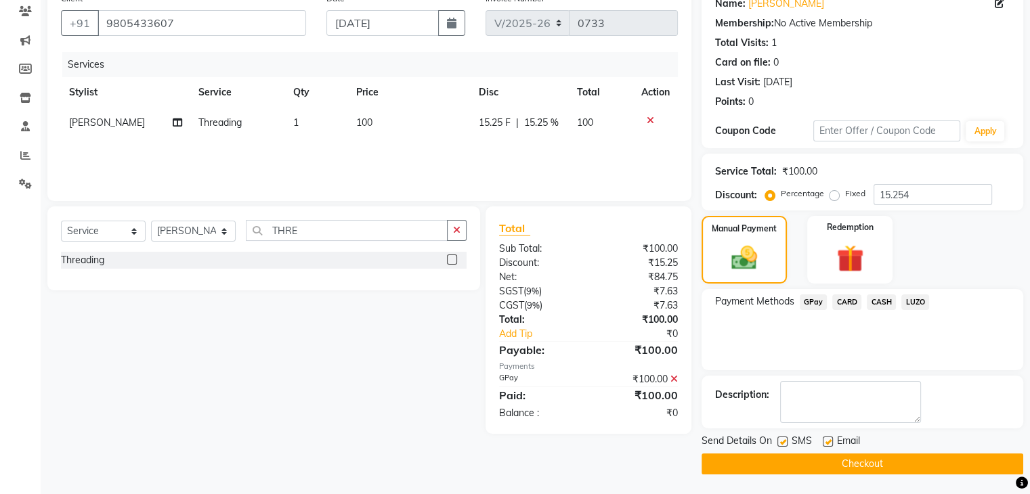
click at [813, 461] on button "Checkout" at bounding box center [863, 464] width 322 height 21
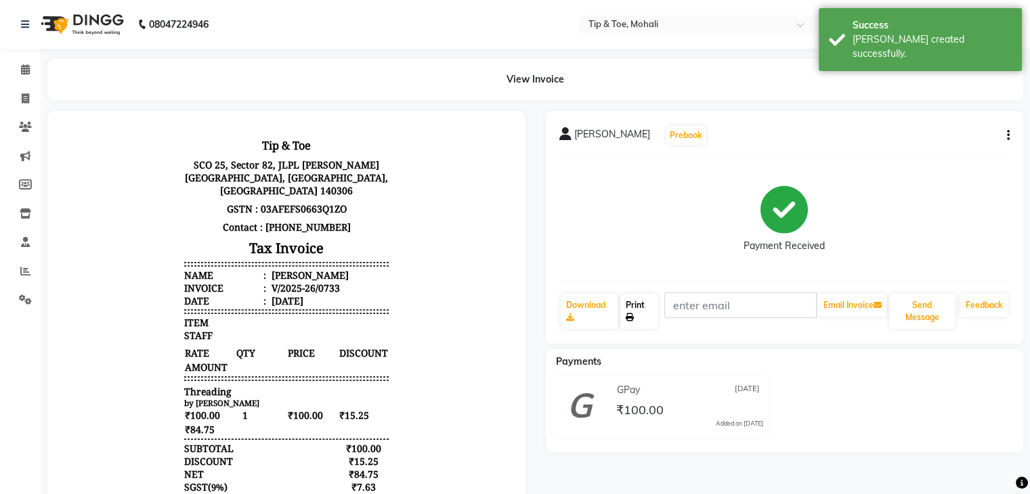
click at [631, 318] on icon at bounding box center [630, 318] width 8 height 8
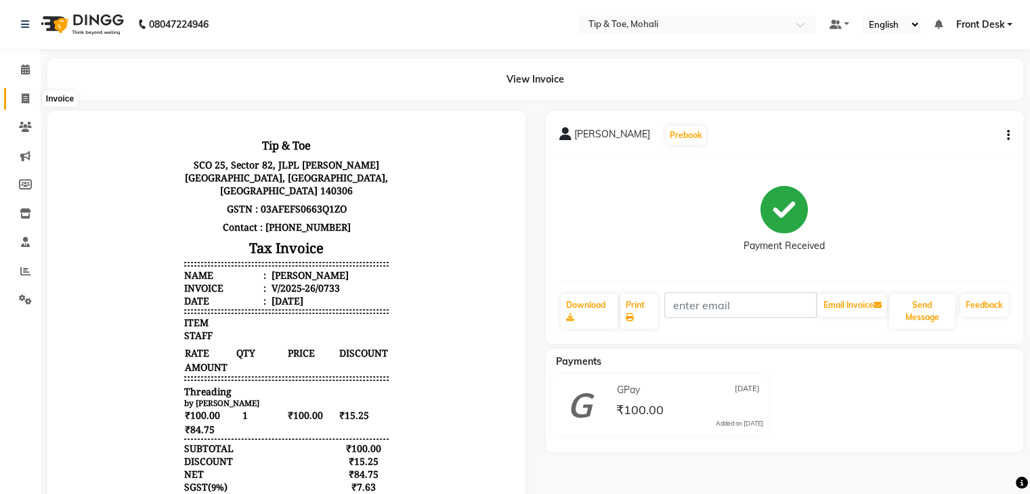
click at [16, 101] on span at bounding box center [26, 99] width 24 height 16
select select "service"
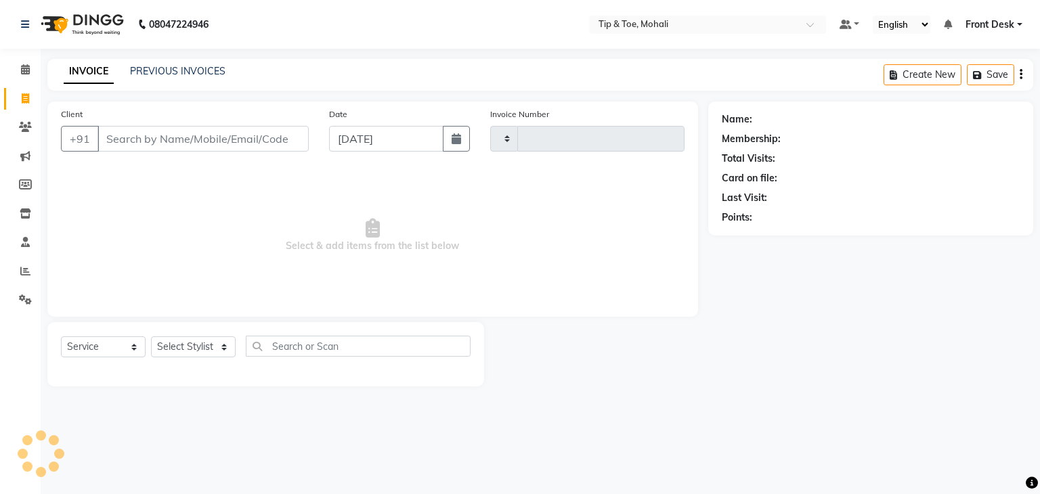
type input "0734"
select select "5835"
click at [184, 68] on link "PREVIOUS INVOICES" at bounding box center [178, 71] width 96 height 12
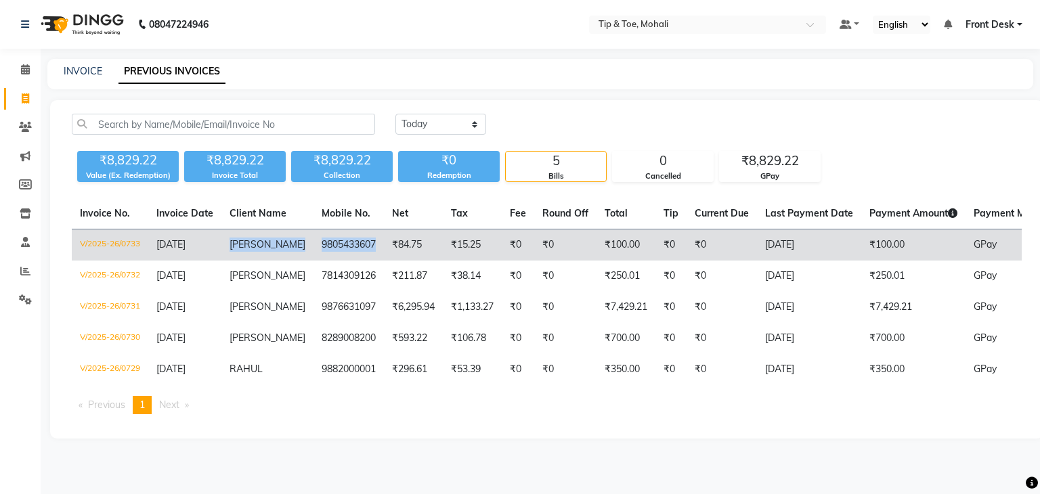
drag, startPoint x: 228, startPoint y: 243, endPoint x: 359, endPoint y: 249, distance: 130.8
click at [359, 249] on tr "V/2025-26/0733 [DATE] SOPHIA 9805433607 ₹84.75 ₹15.25 ₹0 ₹0 ₹100.00 ₹0 ₹0 [DATE…" at bounding box center [637, 246] width 1131 height 32
copy tr "SOPHIA 9805433607"
